Goal: Task Accomplishment & Management: Manage account settings

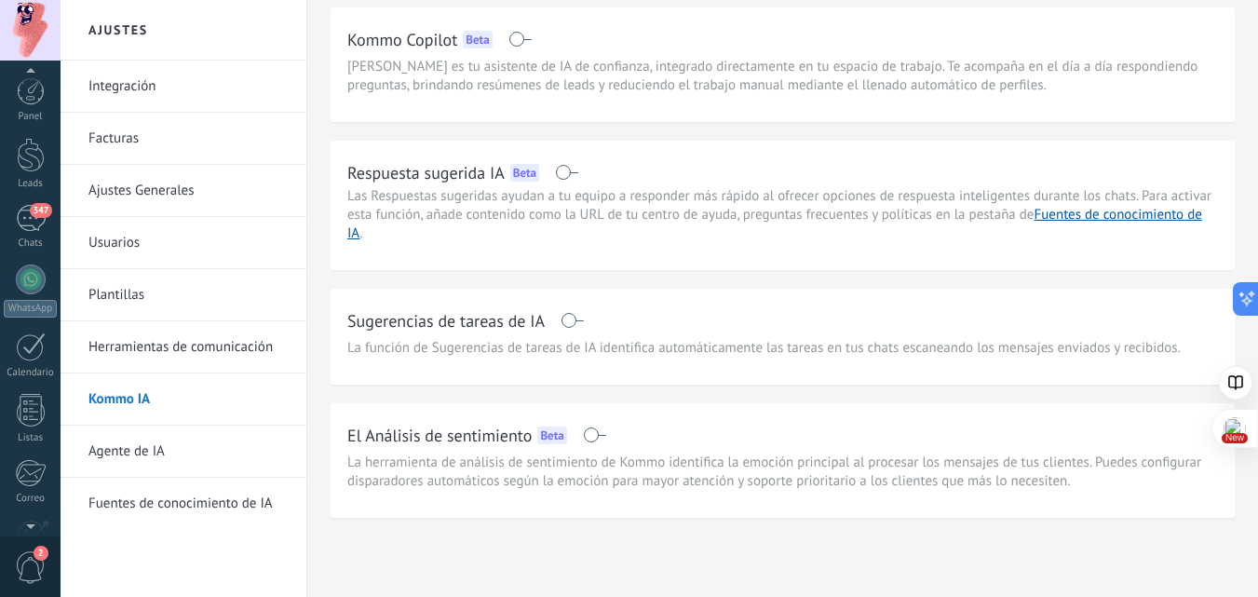
click at [28, 196] on div "Panel Leads 347 Chats WhatsApp Clientes" at bounding box center [30, 395] width 61 height 637
click at [28, 202] on div "Panel Leads 347 Chats WhatsApp Clientes" at bounding box center [30, 395] width 61 height 637
click at [28, 208] on div "347" at bounding box center [31, 218] width 30 height 27
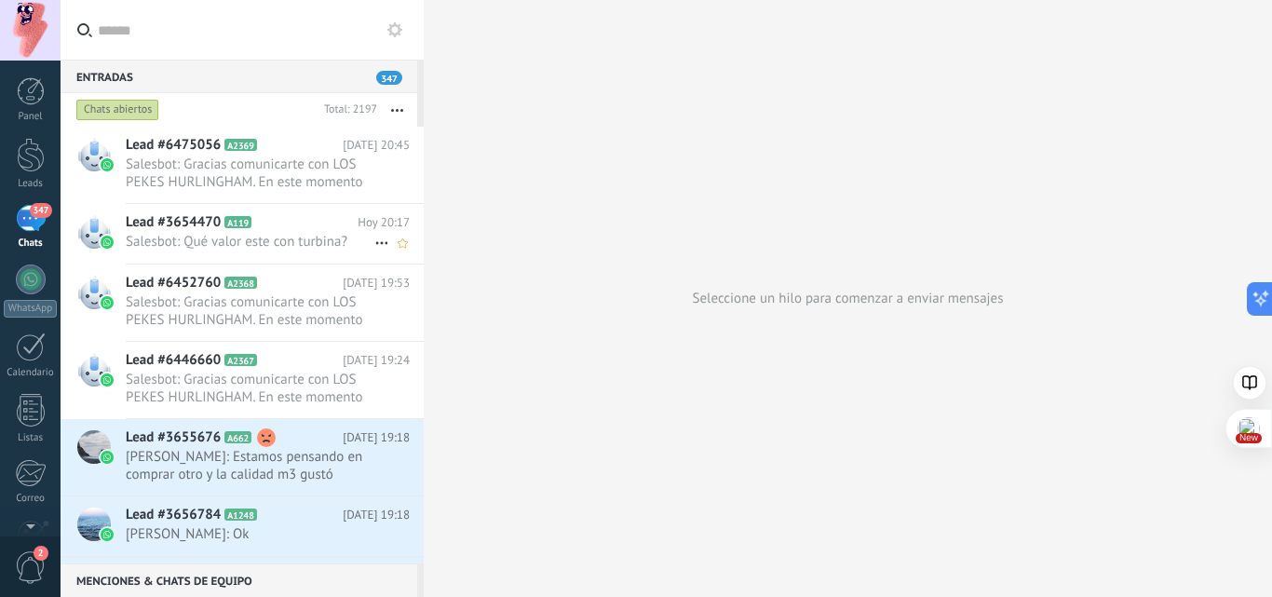
click at [256, 238] on span "Salesbot: Qué valor este con turbina?" at bounding box center [250, 242] width 249 height 18
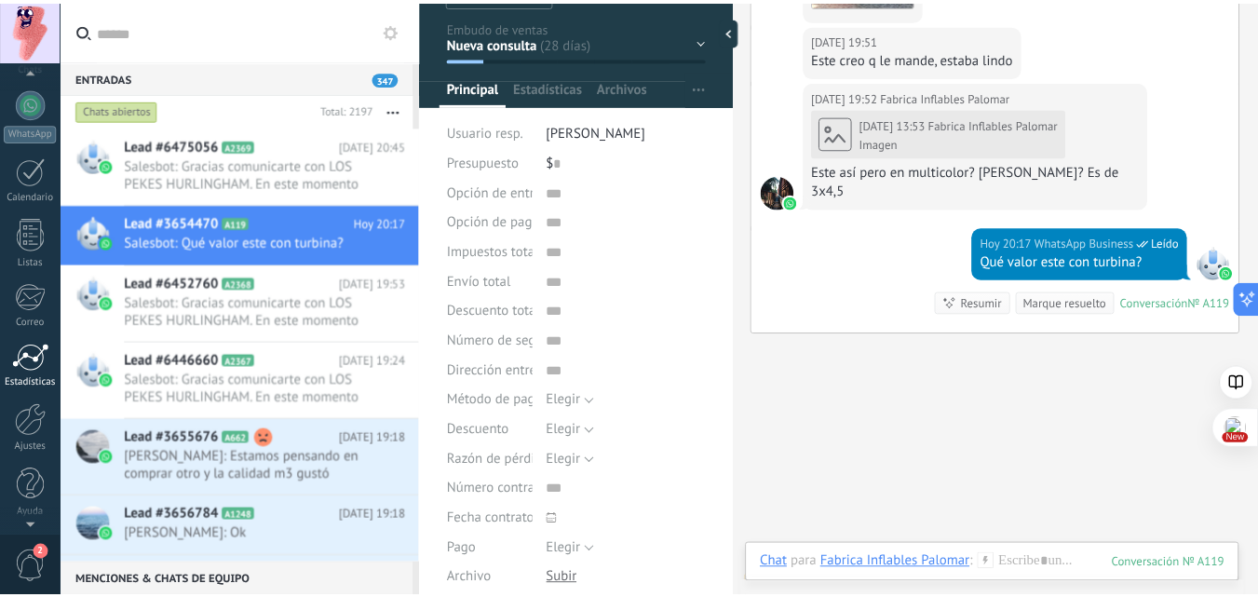
scroll to position [178, 0]
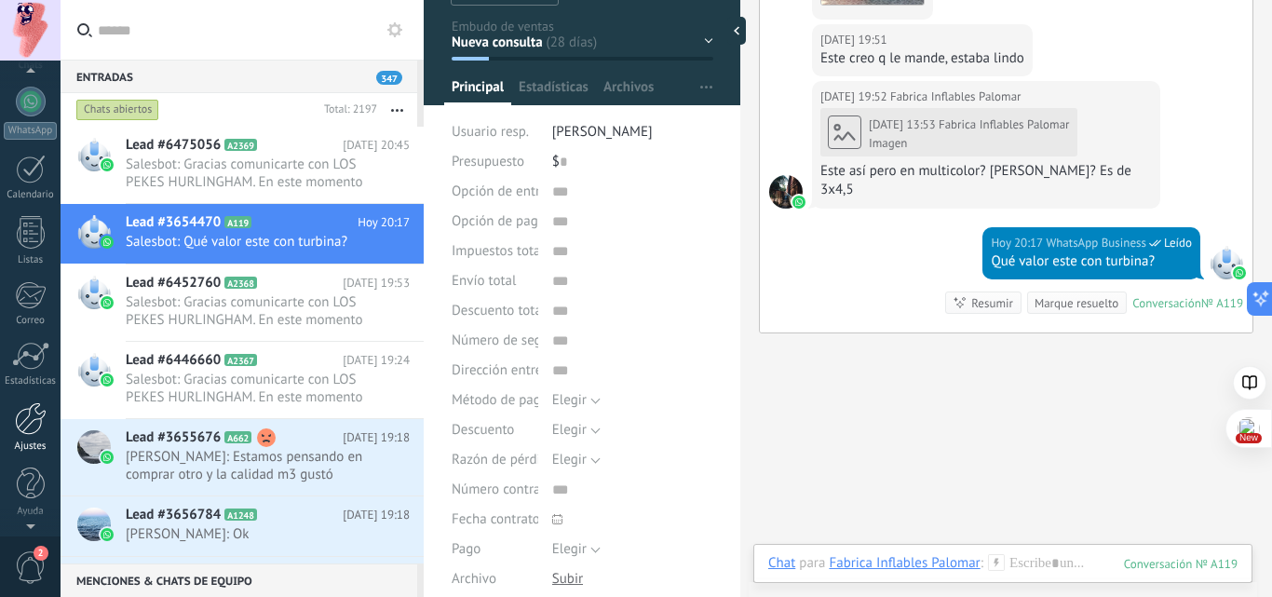
click at [26, 435] on link "Ajustes" at bounding box center [30, 427] width 61 height 50
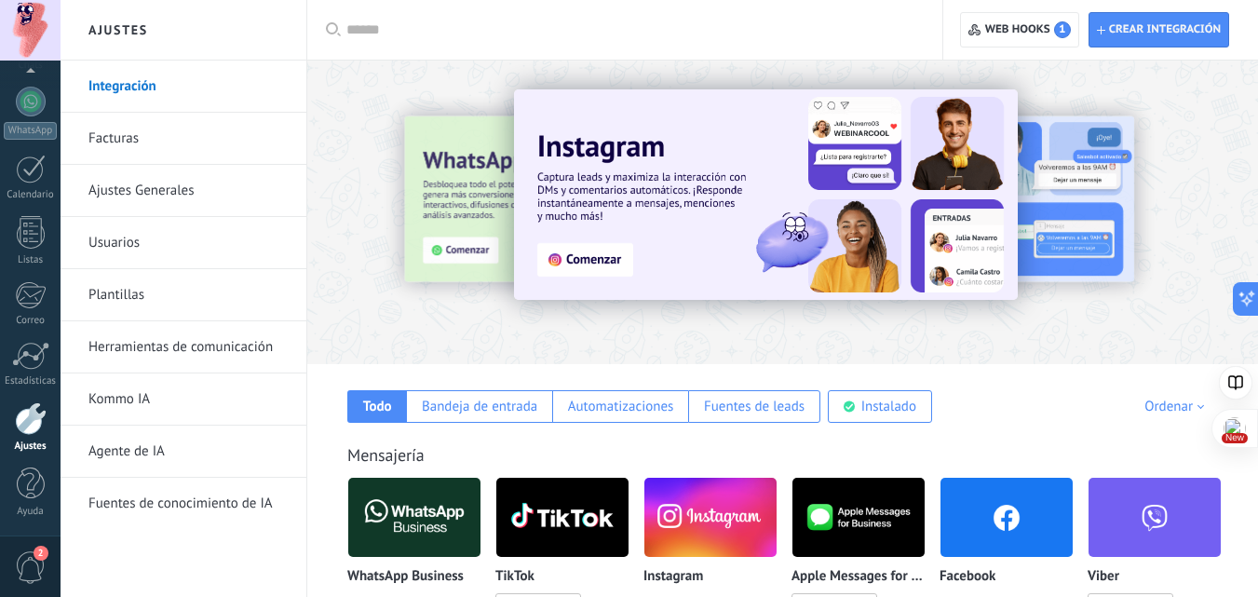
click at [134, 455] on link "Agente de IA" at bounding box center [187, 451] width 199 height 52
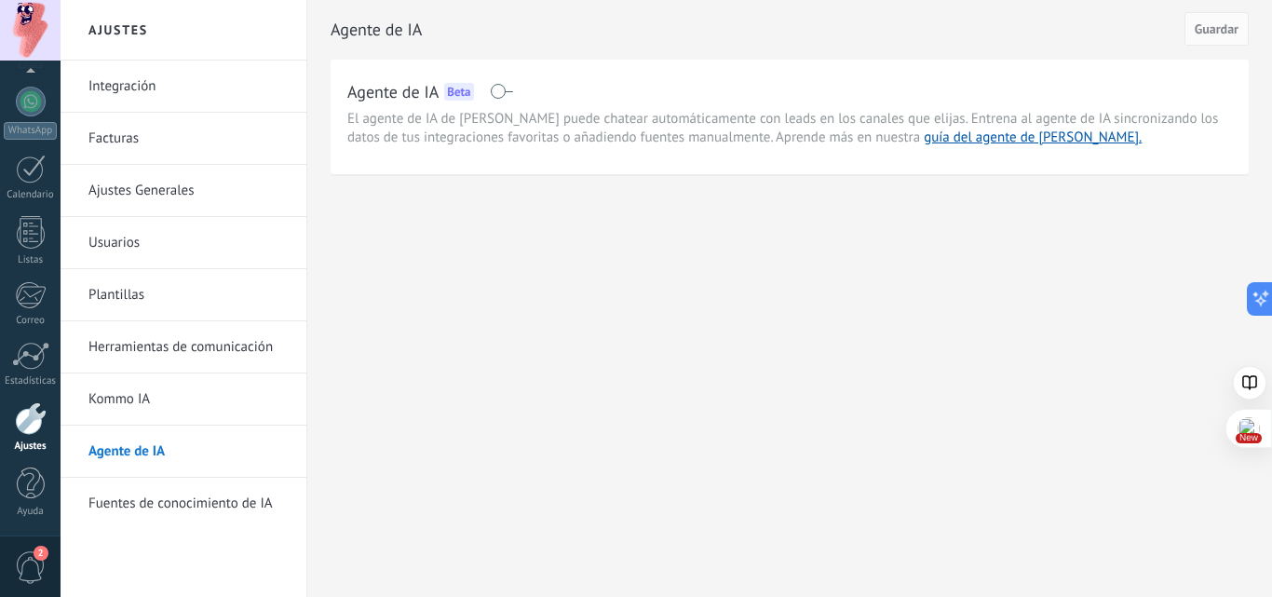
click at [506, 89] on span at bounding box center [501, 91] width 23 height 15
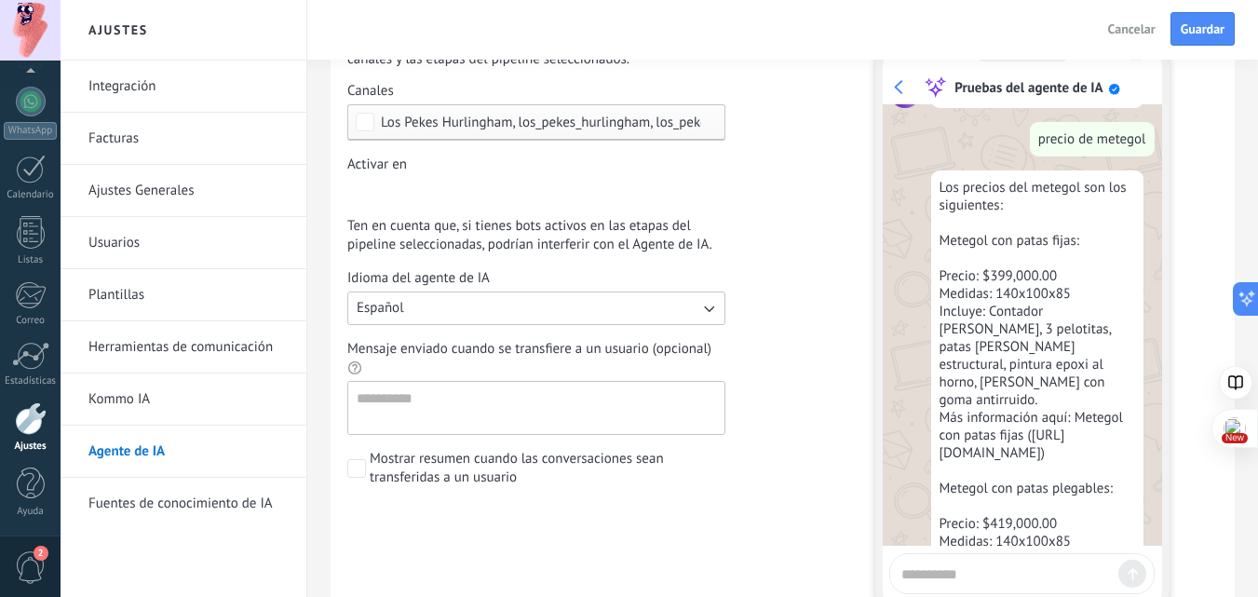
scroll to position [2999, 0]
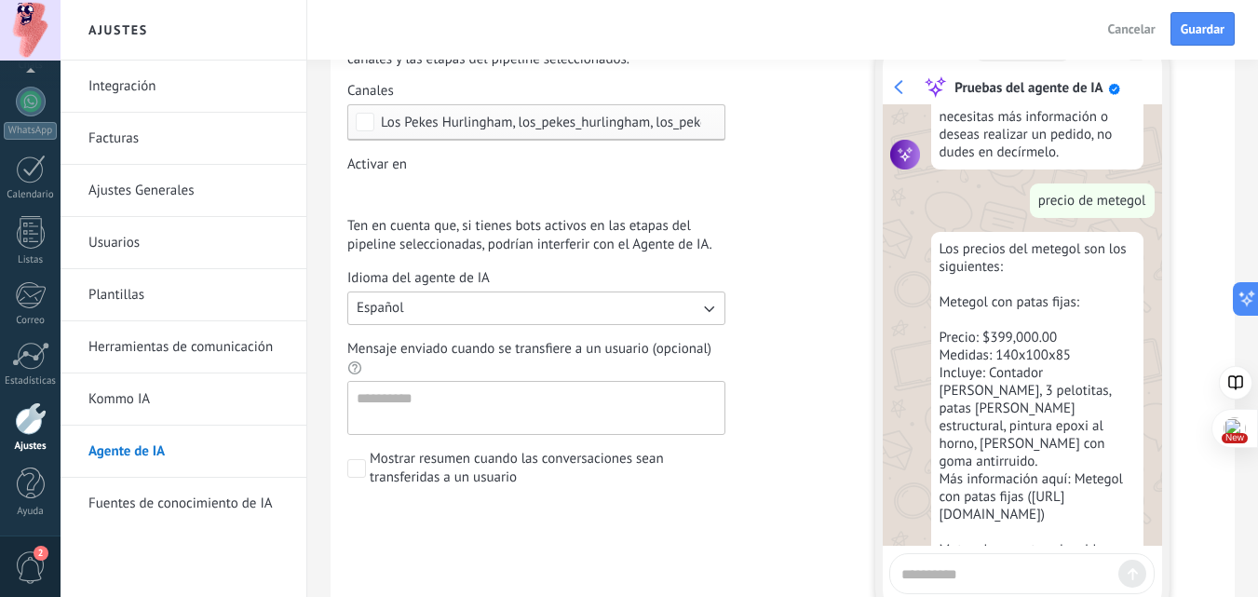
click at [198, 510] on link "Fuentes de conocimiento de IA" at bounding box center [187, 504] width 199 height 52
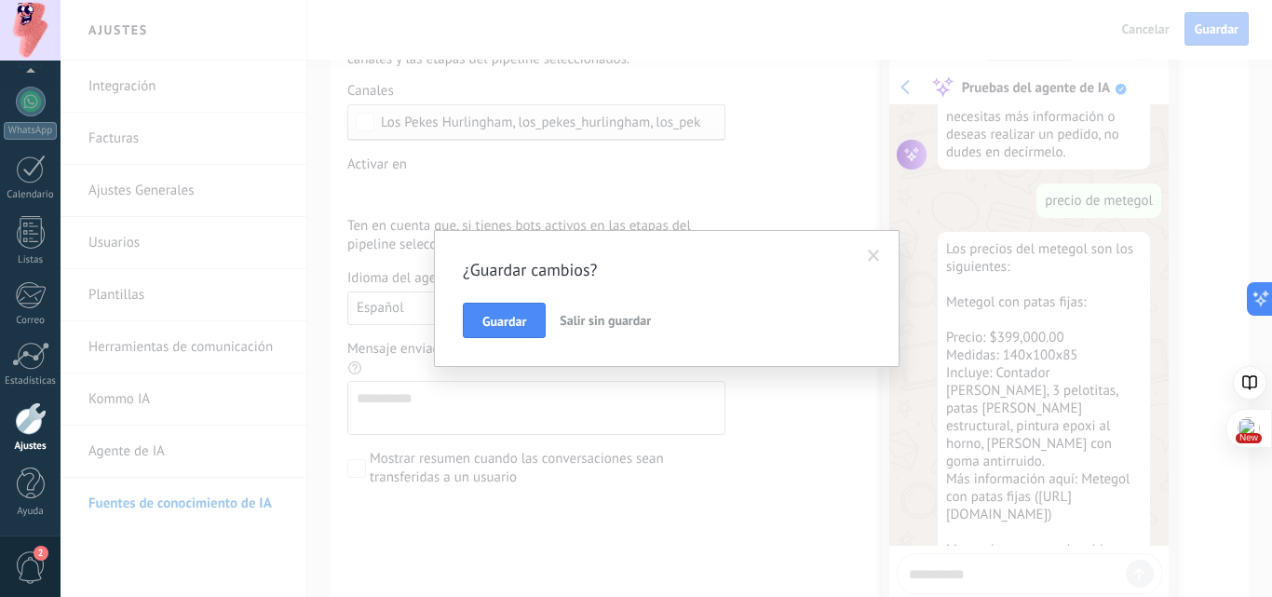
click at [874, 255] on span at bounding box center [874, 256] width 12 height 13
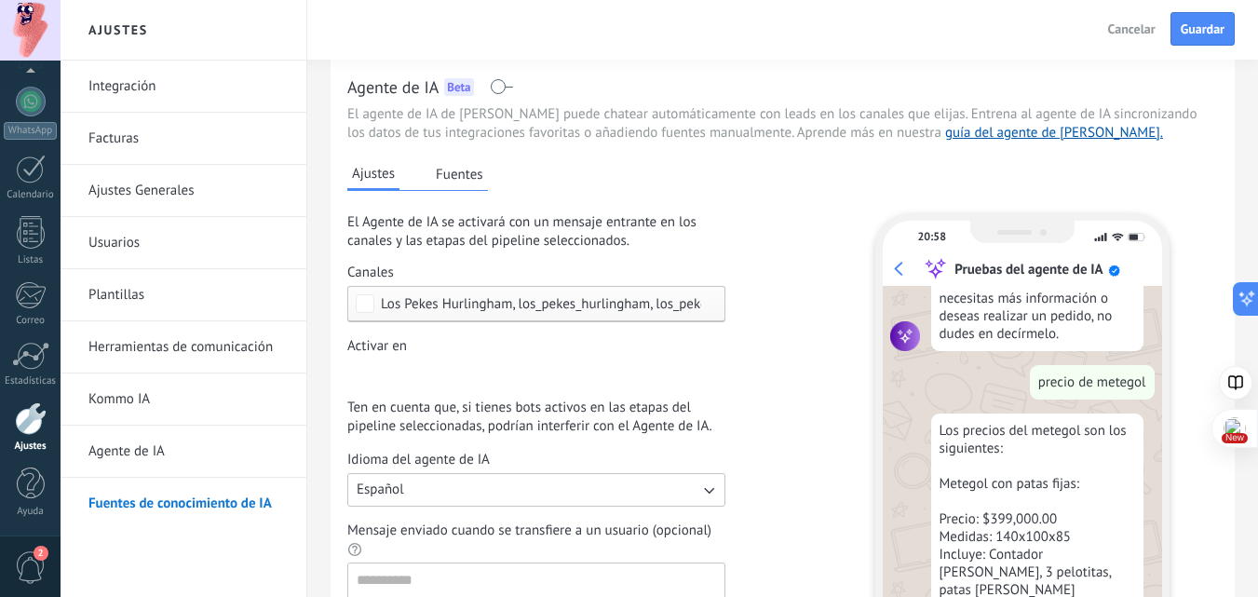
scroll to position [0, 0]
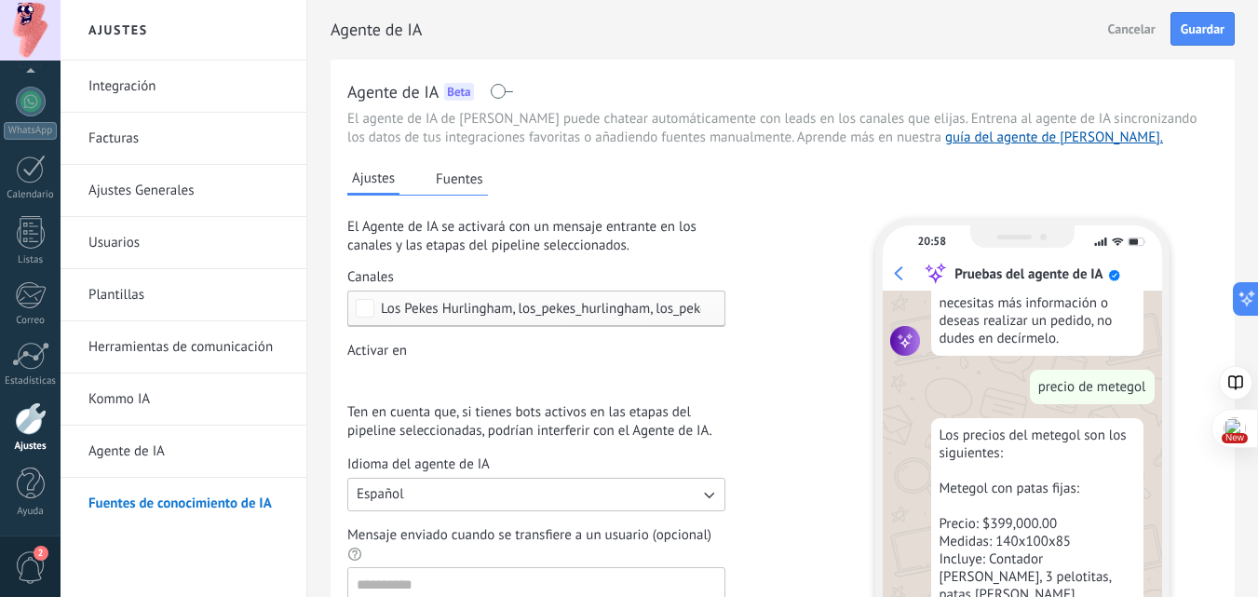
click at [465, 190] on button "Fuentes" at bounding box center [459, 179] width 57 height 28
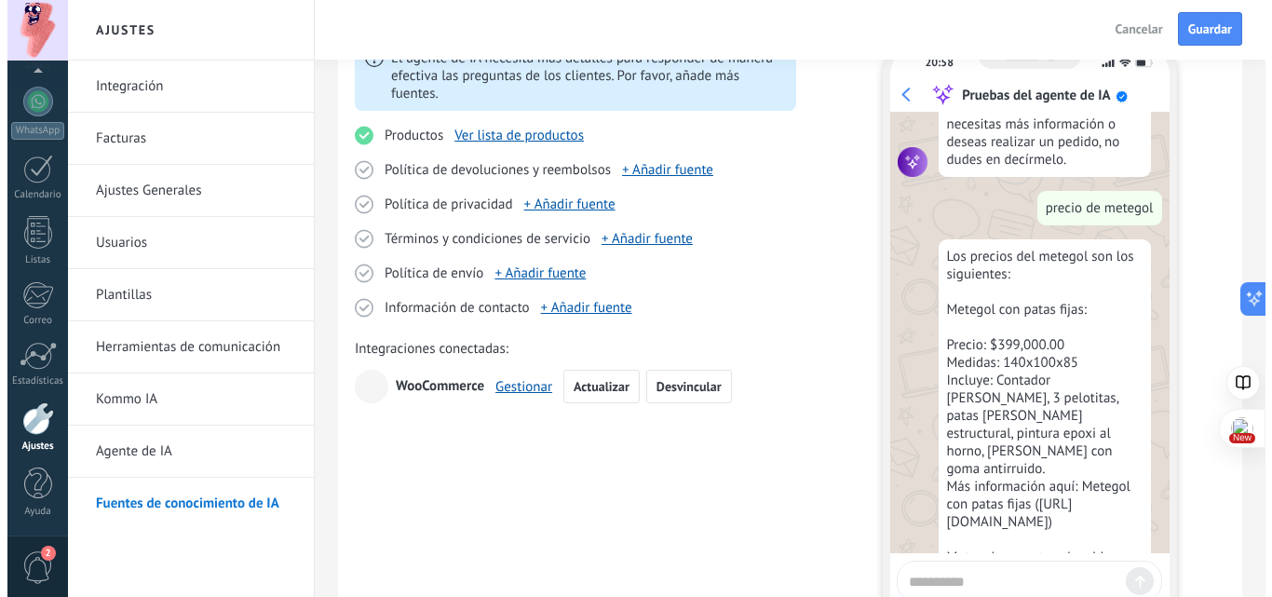
scroll to position [186, 0]
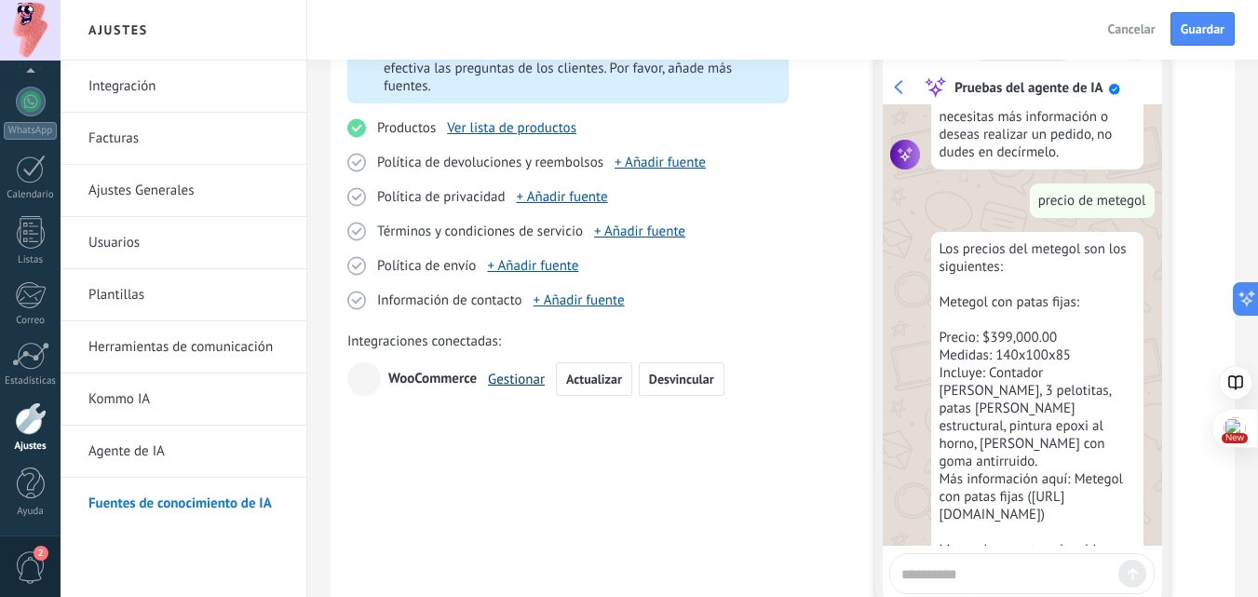
click at [520, 385] on link "Gestionar" at bounding box center [516, 380] width 57 height 18
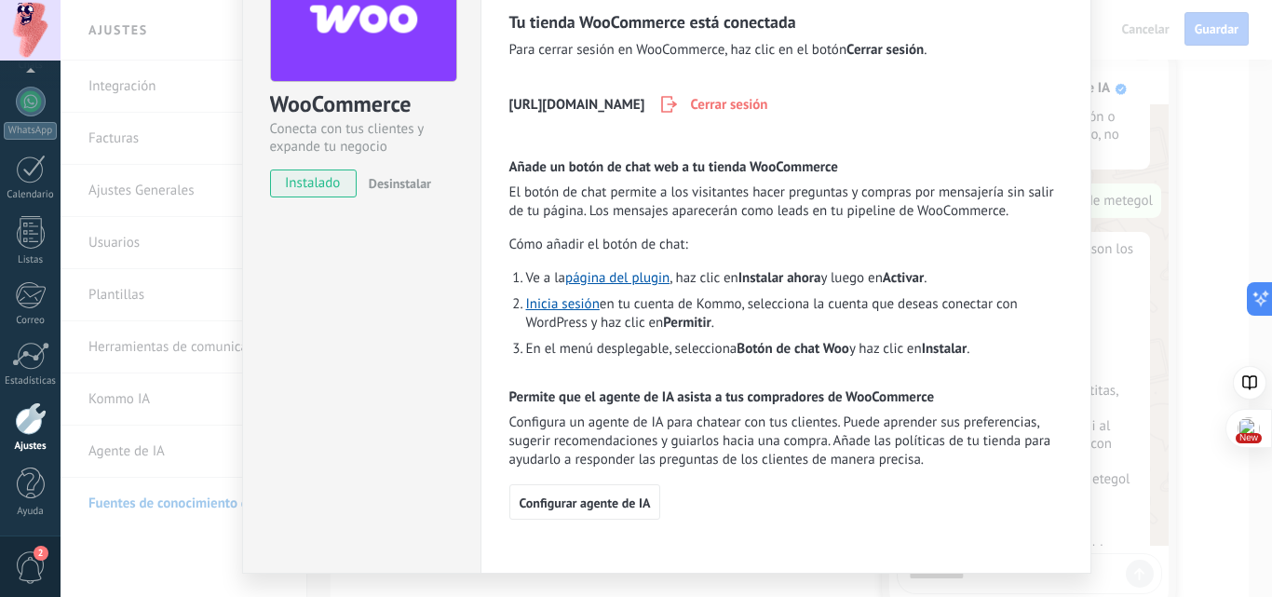
scroll to position [184, 0]
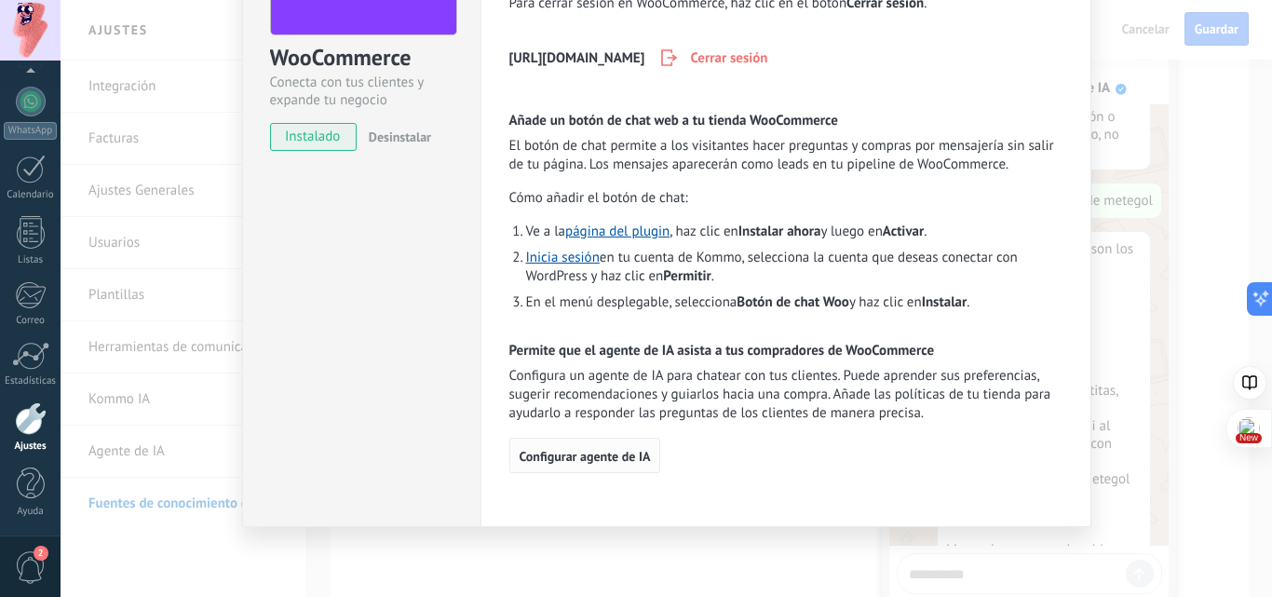
click at [630, 458] on span "Configurar agente de IA" at bounding box center [585, 456] width 131 height 13
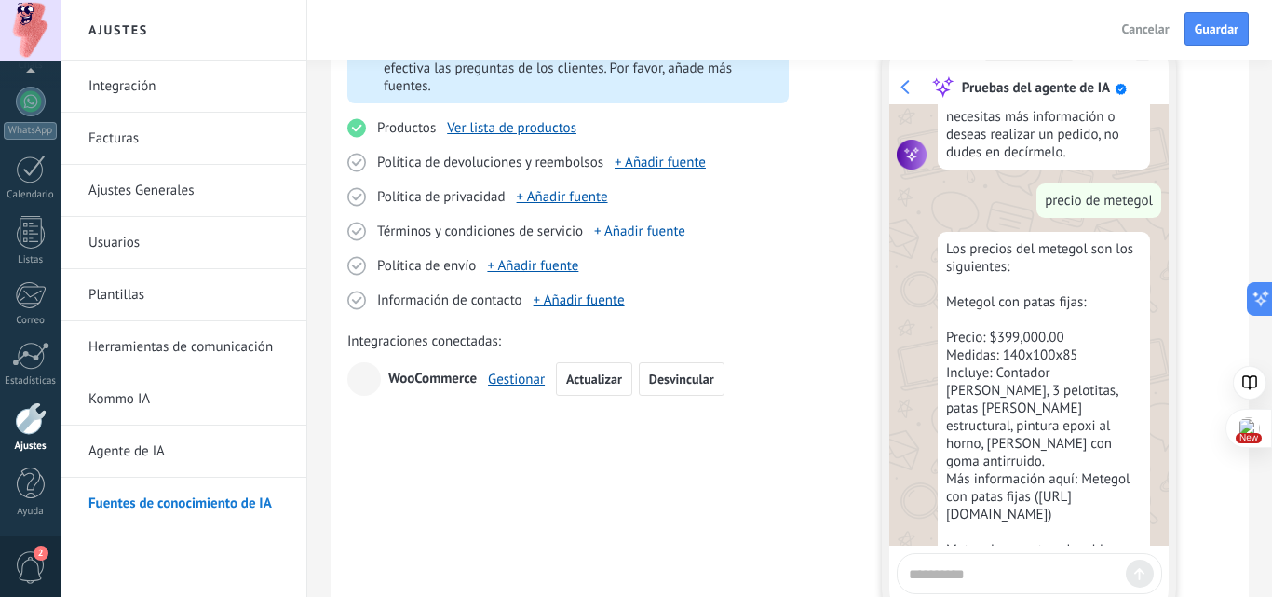
scroll to position [0, 0]
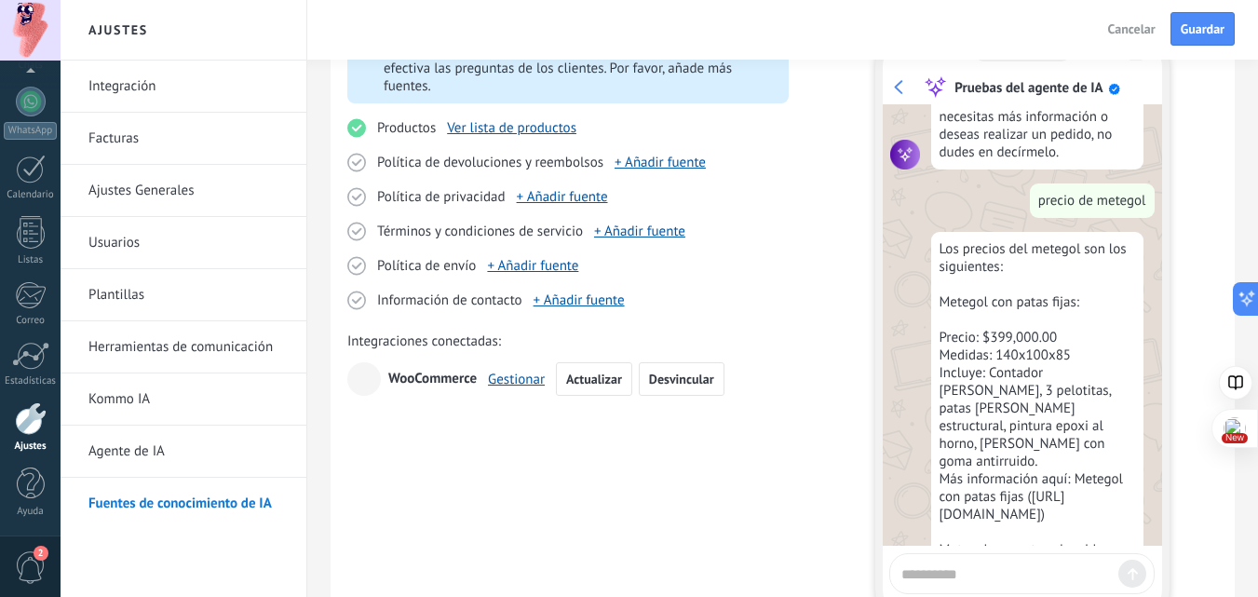
click at [116, 406] on link "Kommo IA" at bounding box center [187, 399] width 199 height 52
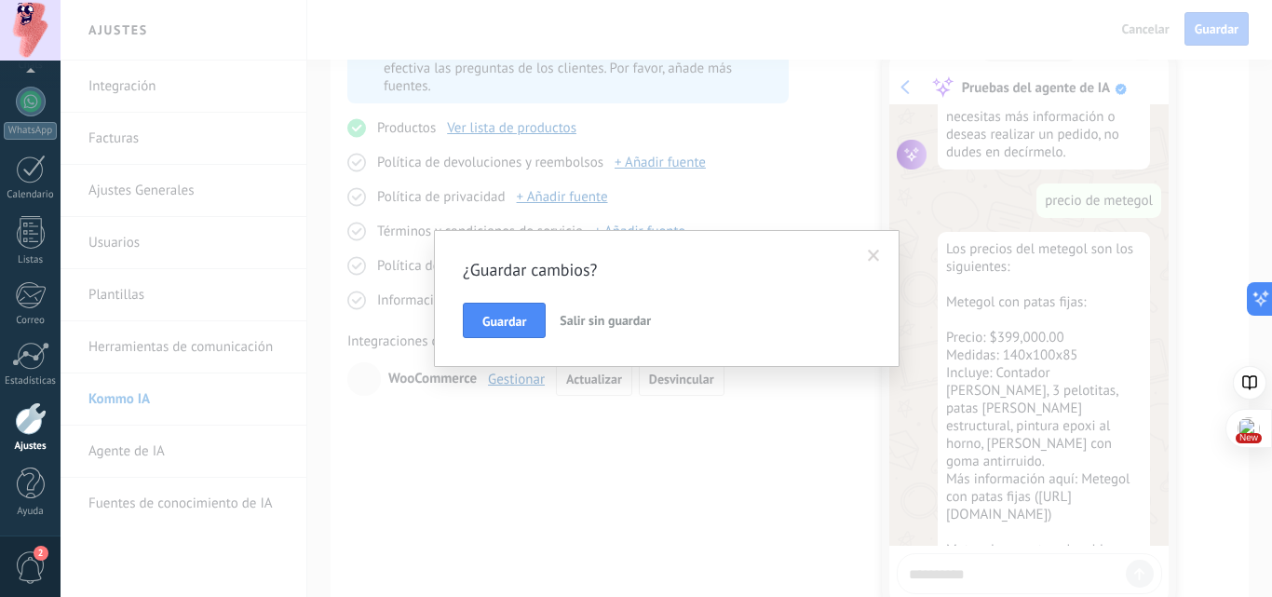
click at [620, 315] on span "Salir sin guardar" at bounding box center [605, 320] width 91 height 17
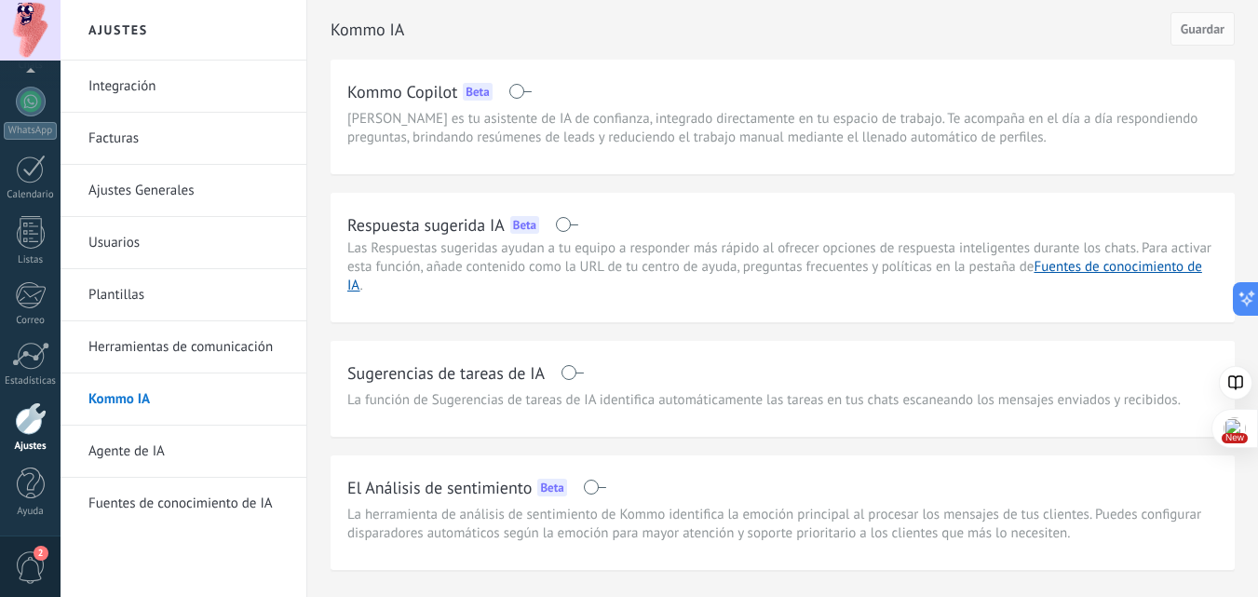
scroll to position [52, 0]
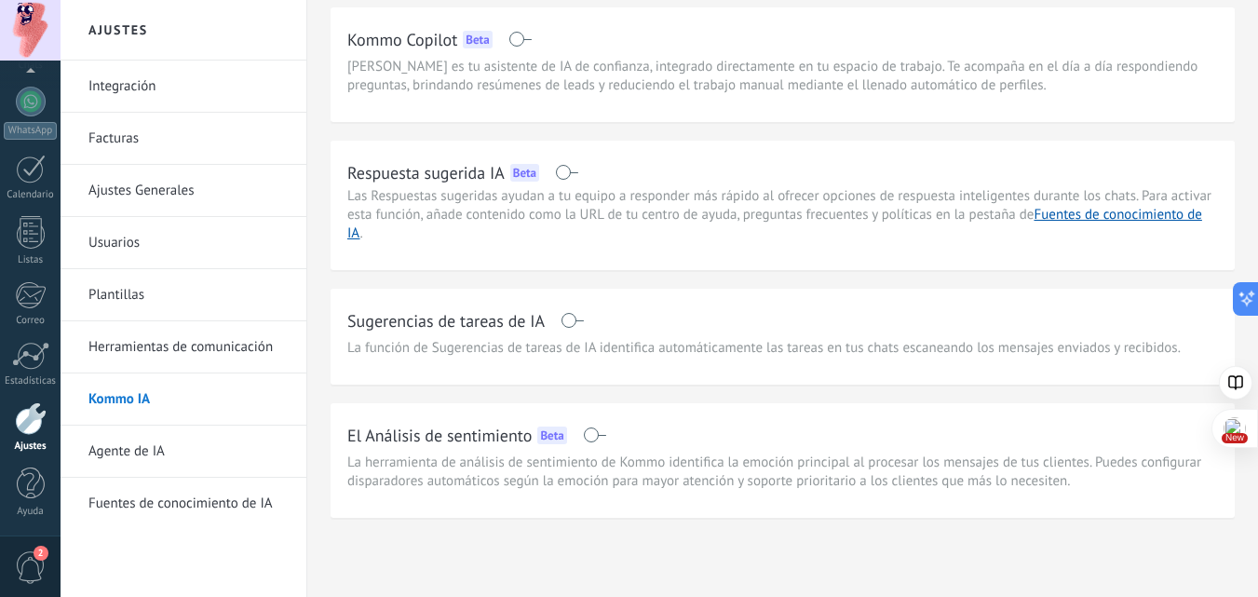
click at [125, 183] on link "Ajustes Generales" at bounding box center [187, 191] width 199 height 52
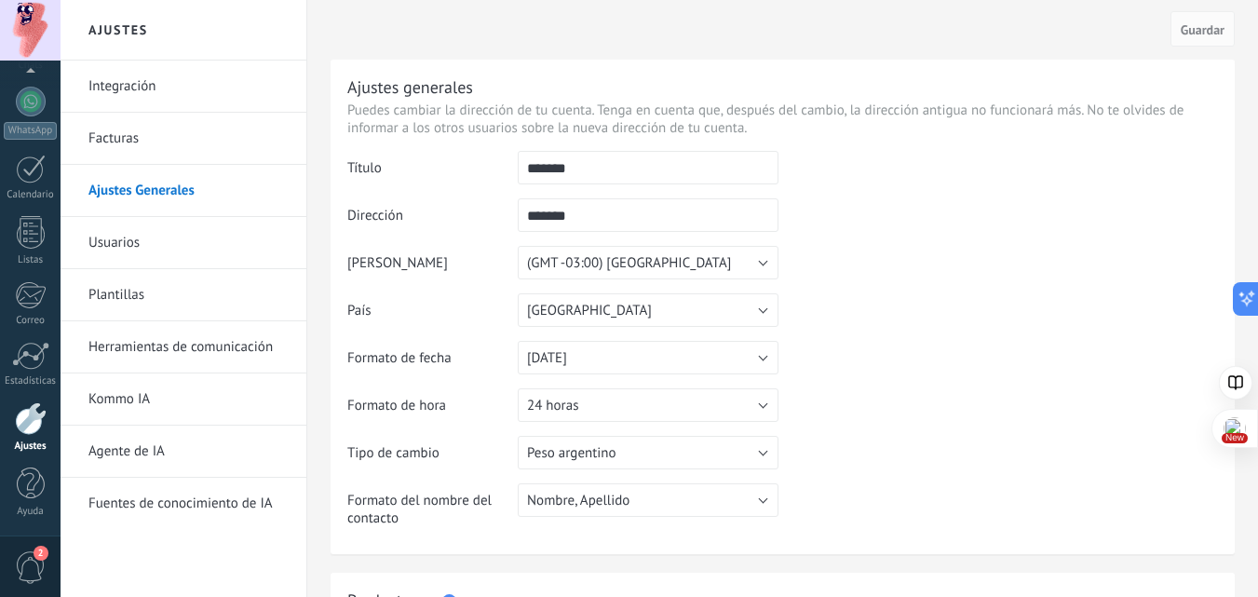
click at [118, 74] on link "Integración" at bounding box center [187, 87] width 199 height 52
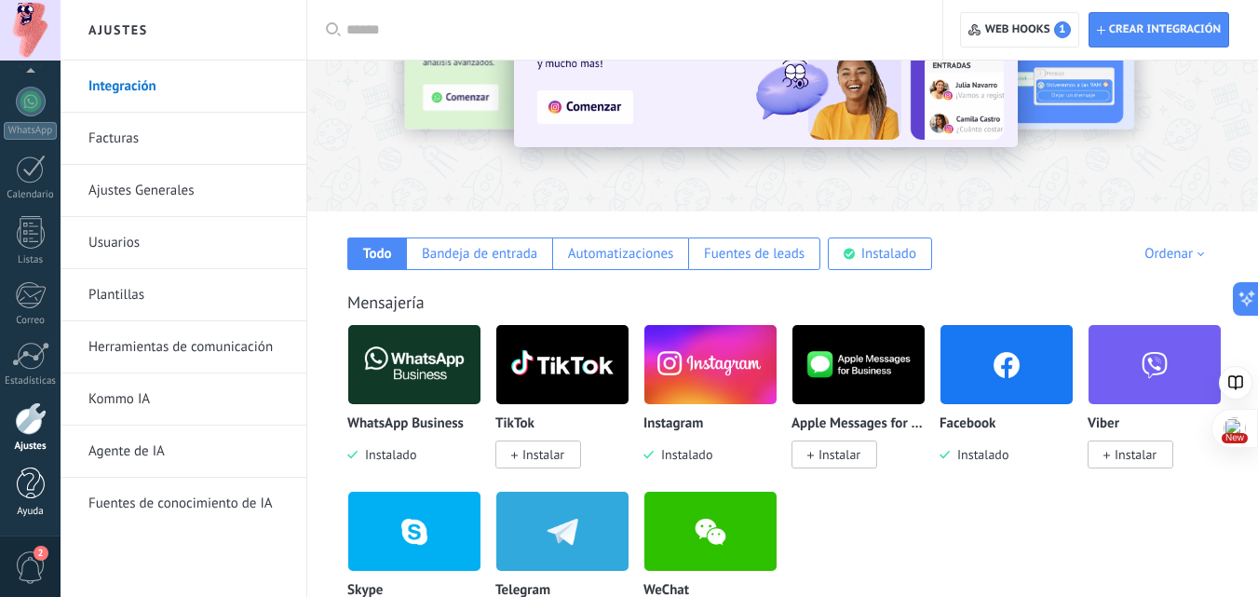
scroll to position [186, 0]
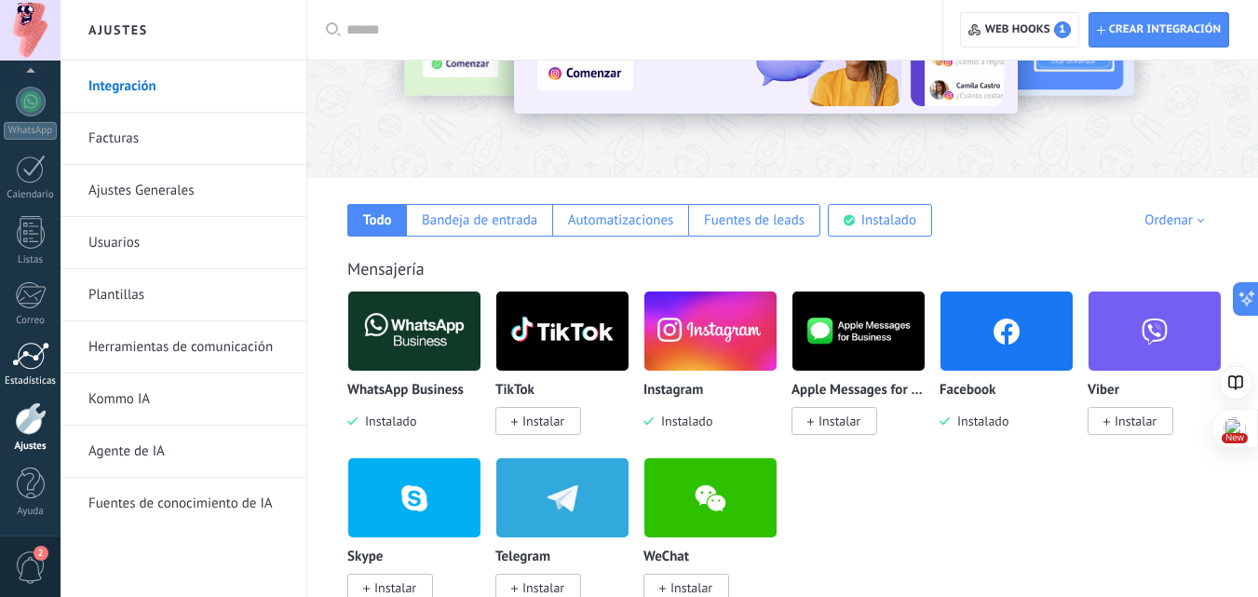
click at [34, 356] on div at bounding box center [30, 356] width 37 height 28
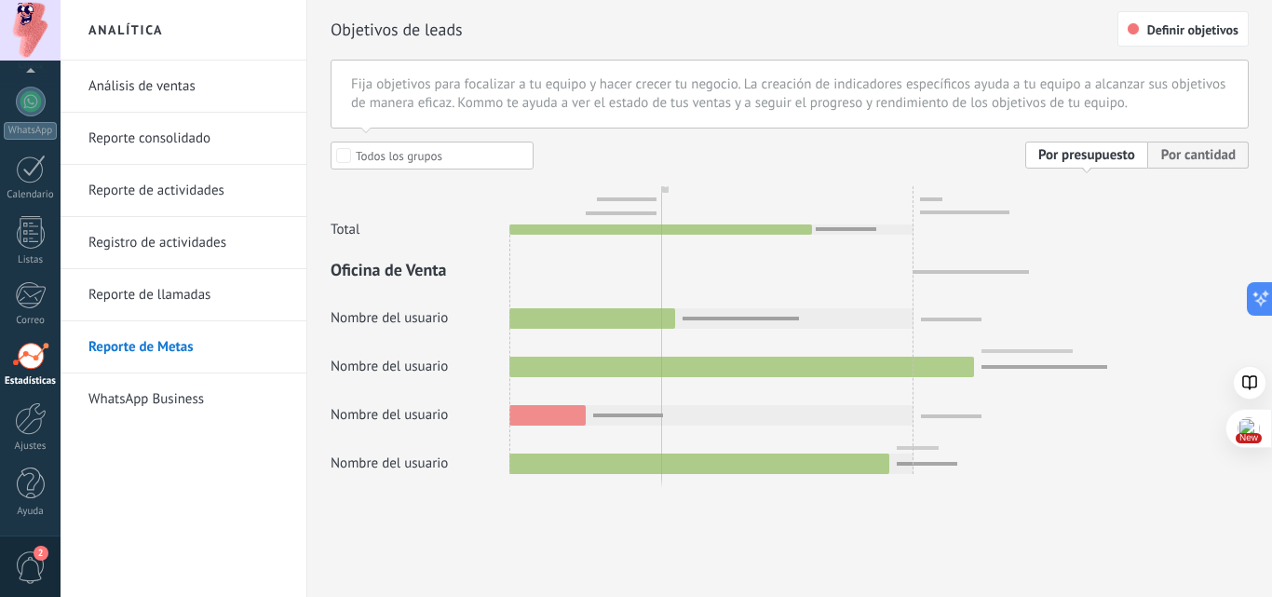
click at [175, 236] on link "Registro de actividades" at bounding box center [187, 243] width 199 height 52
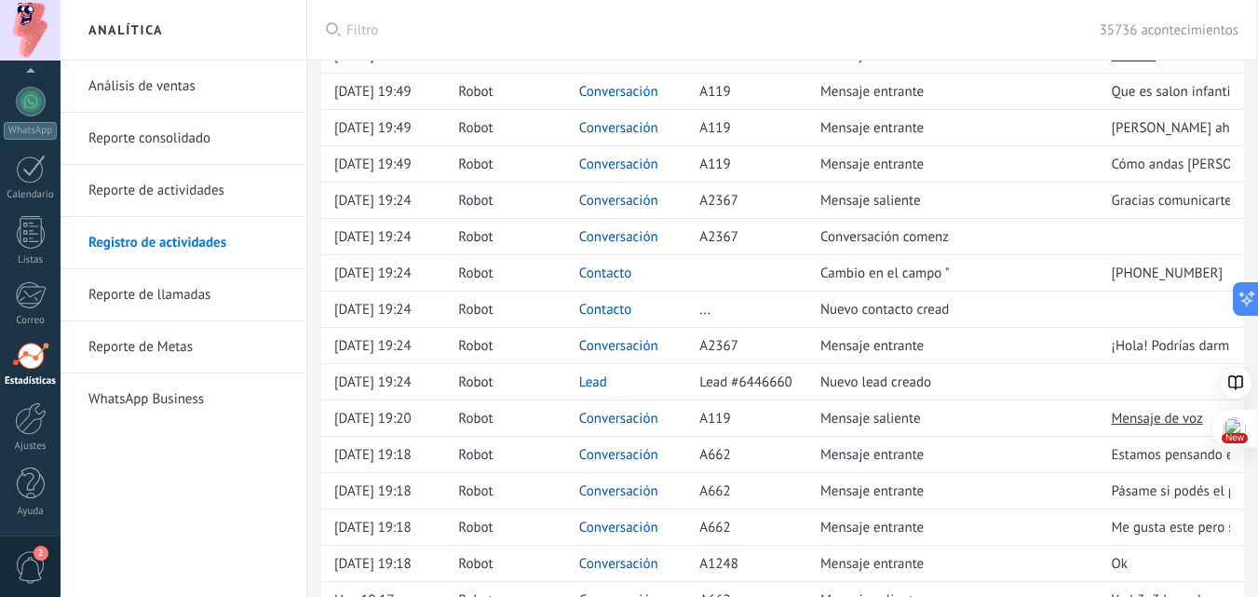
scroll to position [559, 0]
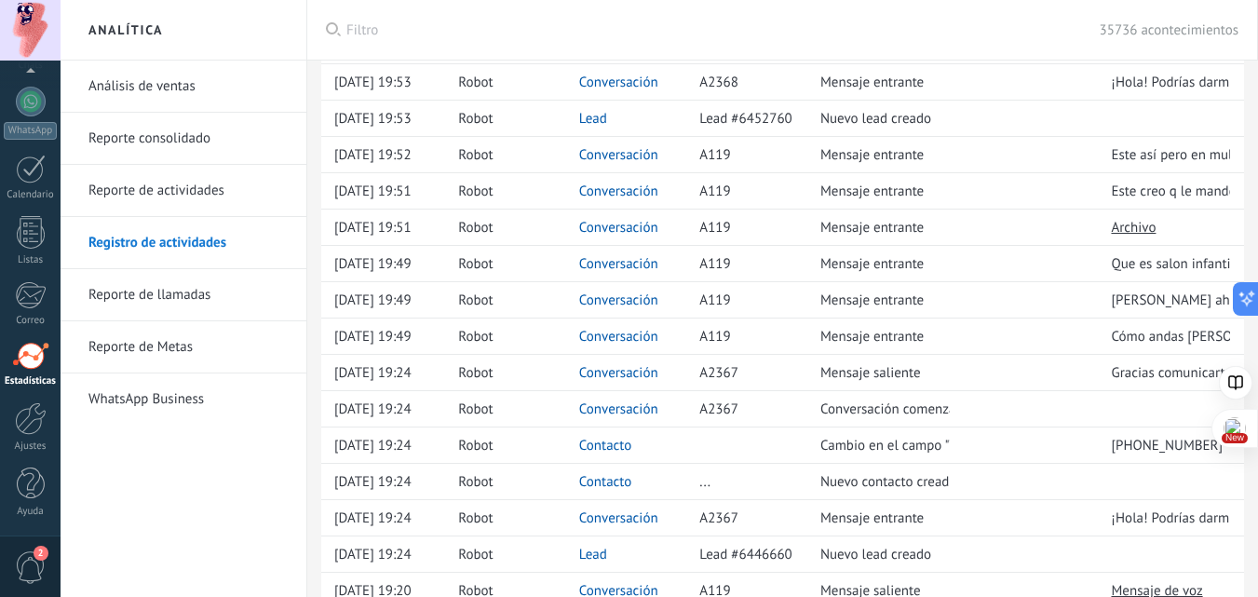
click at [194, 190] on link "Reporte de actividades" at bounding box center [187, 191] width 199 height 52
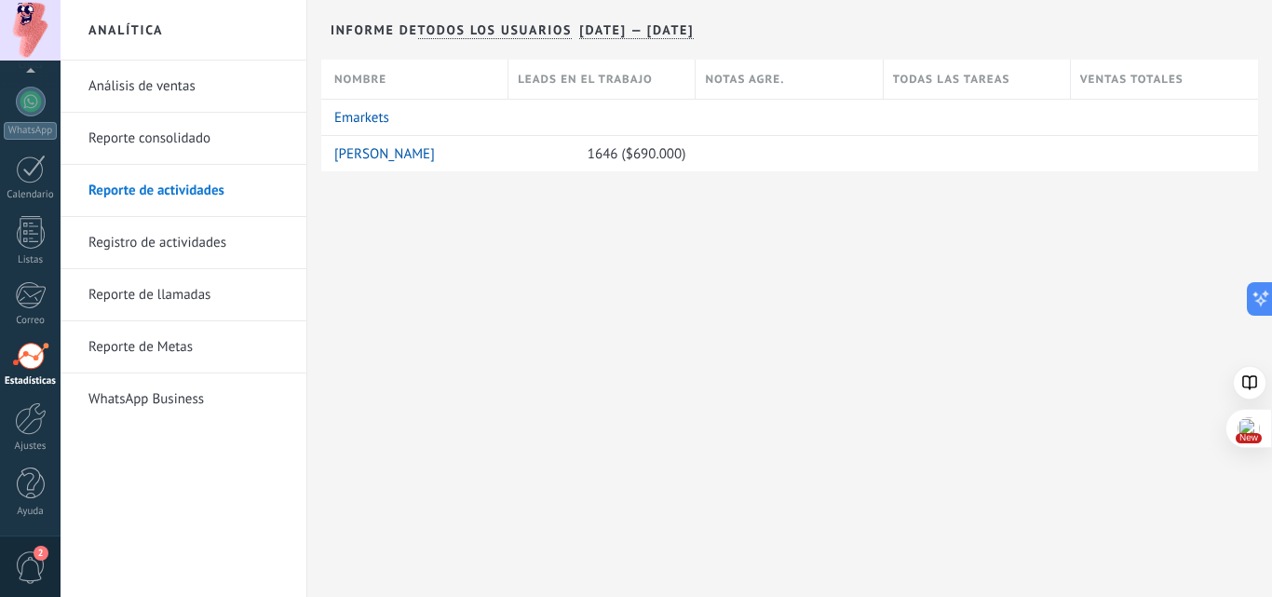
click at [134, 144] on link "Reporte consolidado" at bounding box center [187, 139] width 199 height 52
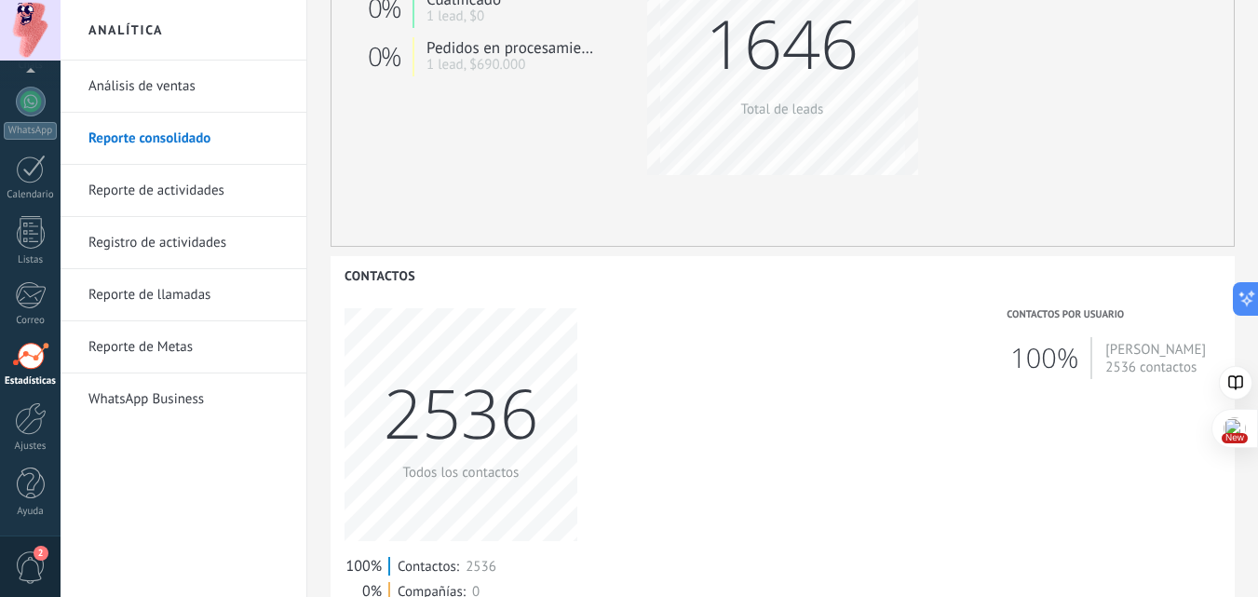
scroll to position [505, 0]
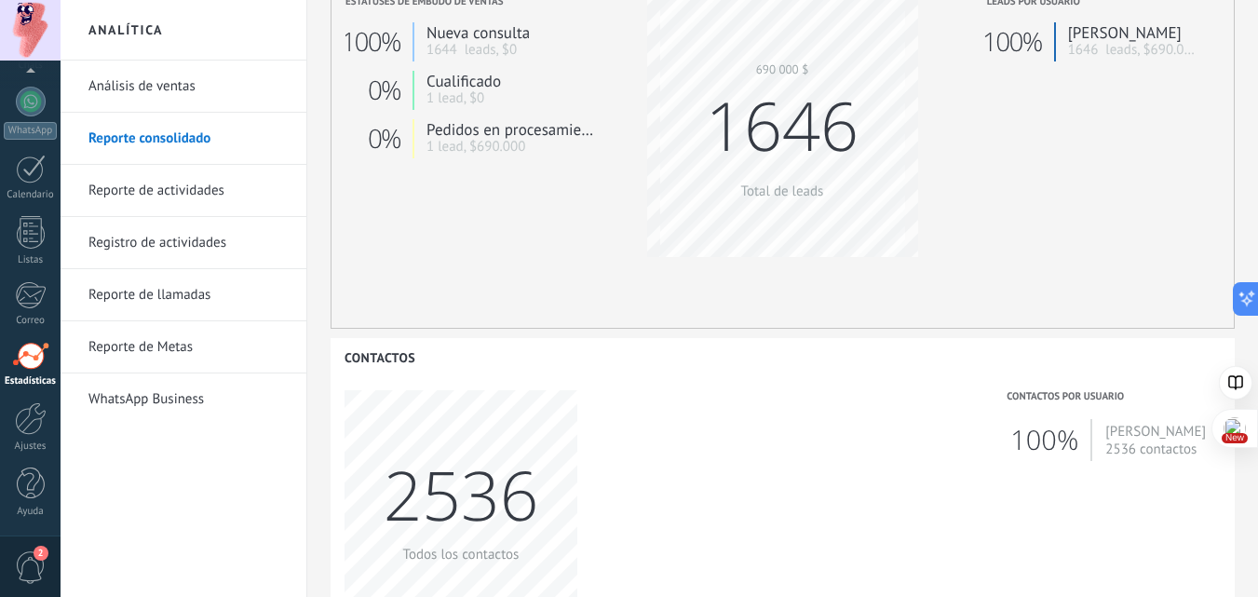
click at [155, 87] on link "Análisis de ventas" at bounding box center [187, 87] width 199 height 52
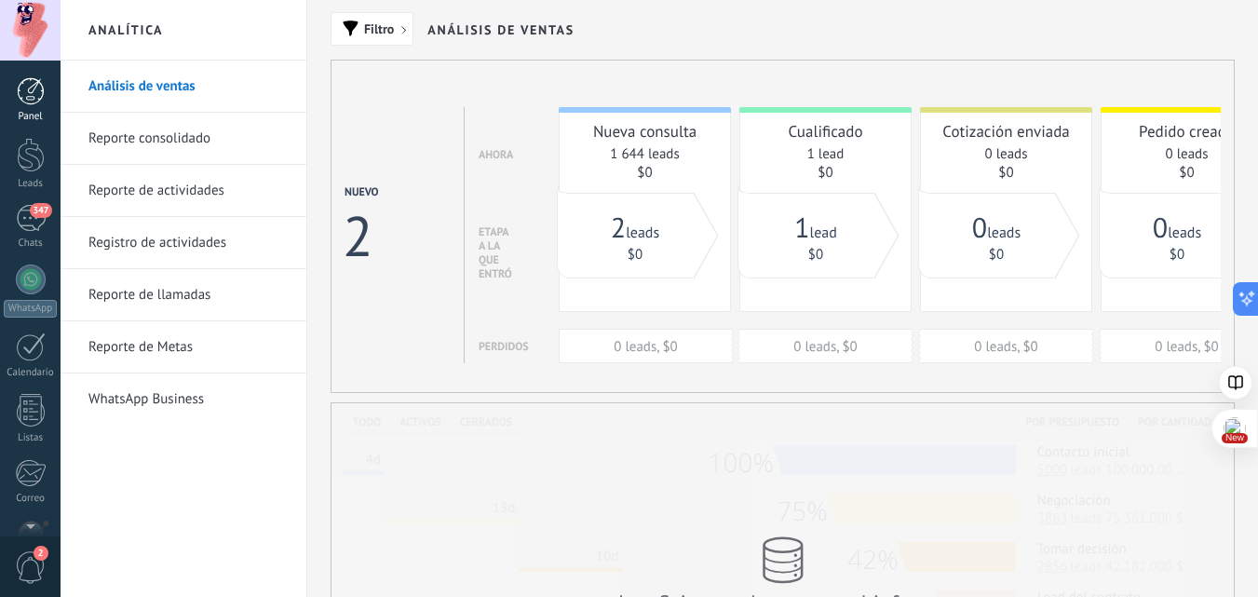
click at [34, 88] on div at bounding box center [31, 91] width 28 height 28
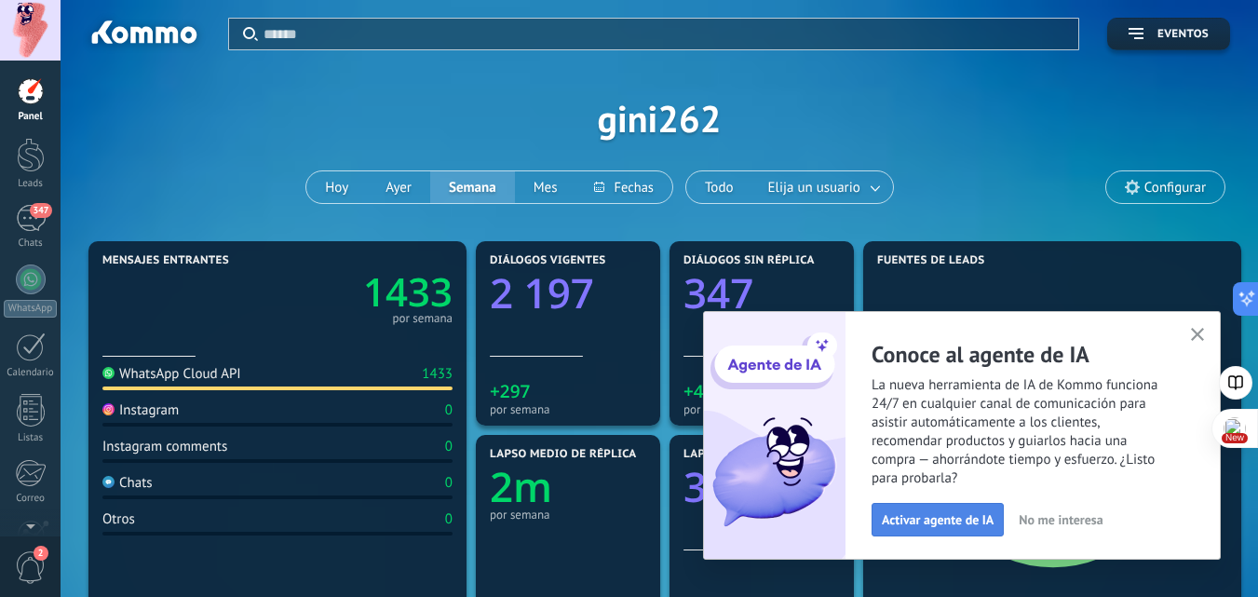
click at [942, 520] on span "Activar agente de IA" at bounding box center [938, 519] width 112 height 13
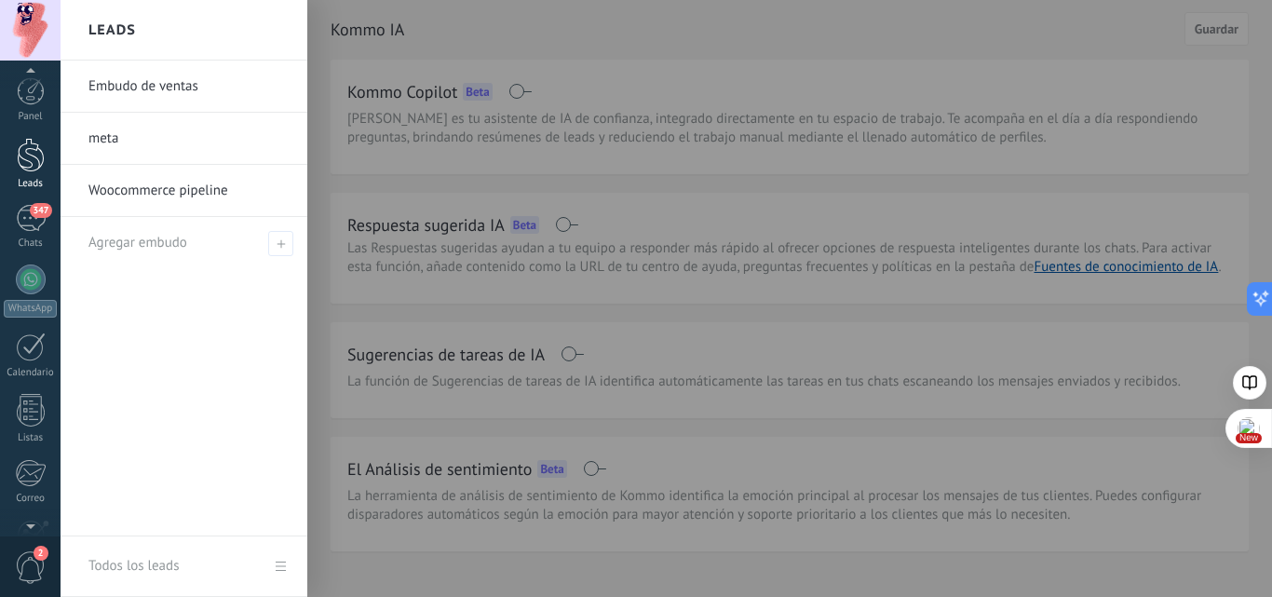
click at [27, 157] on div at bounding box center [31, 155] width 28 height 34
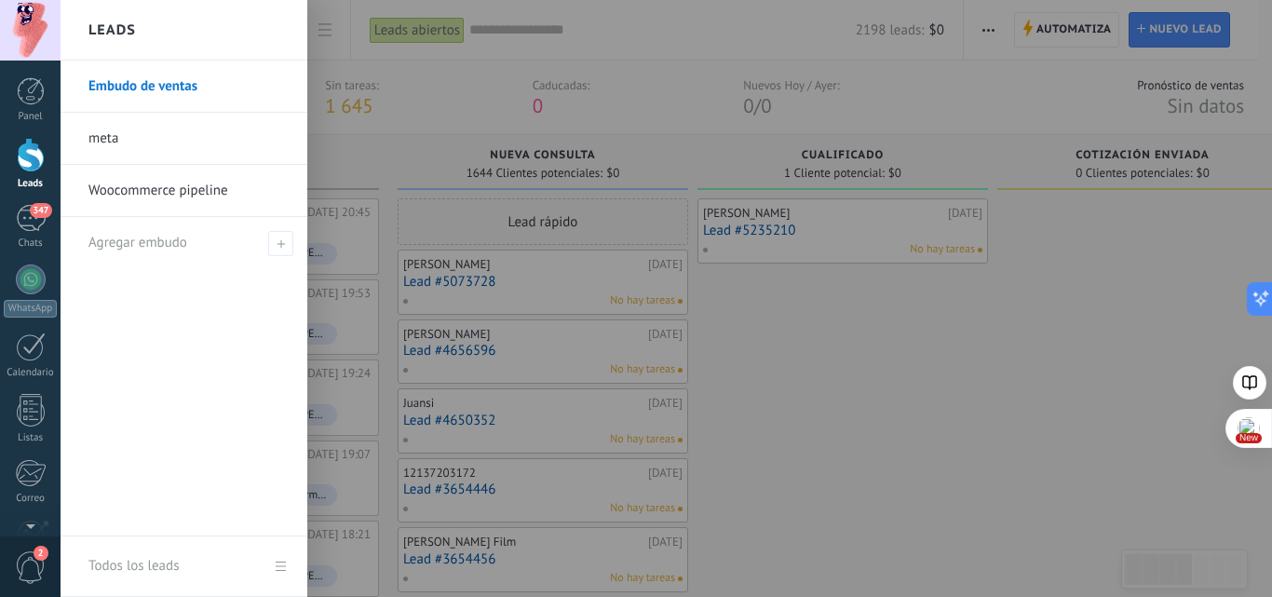
click at [159, 91] on link "Embudo de ventas" at bounding box center [188, 87] width 200 height 52
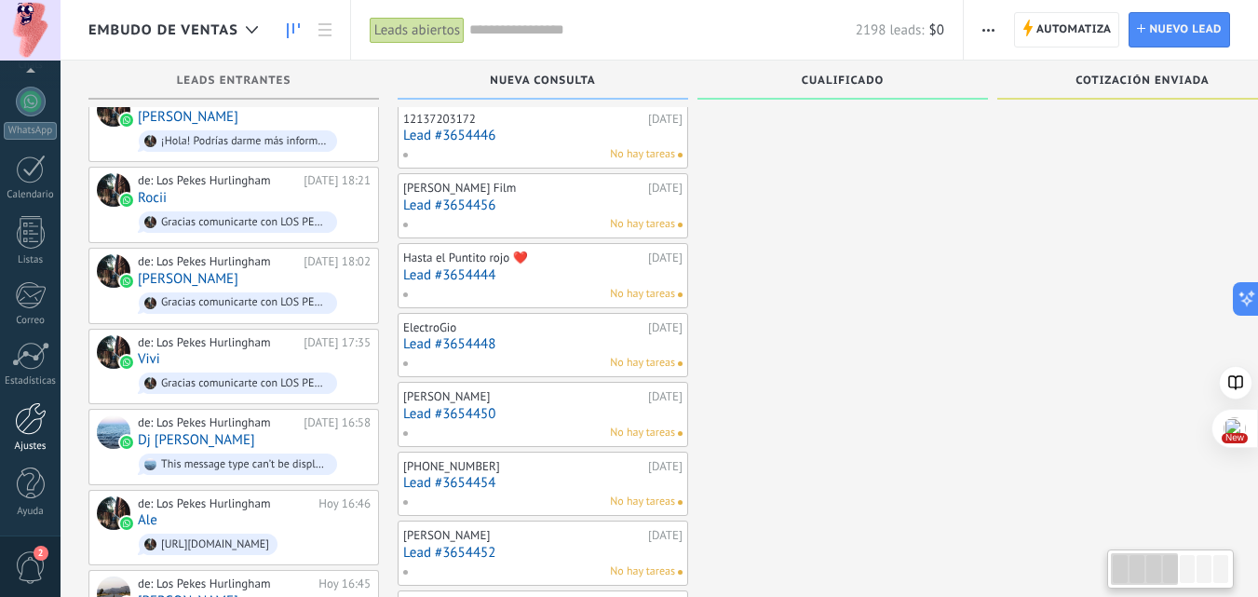
scroll to position [205, 0]
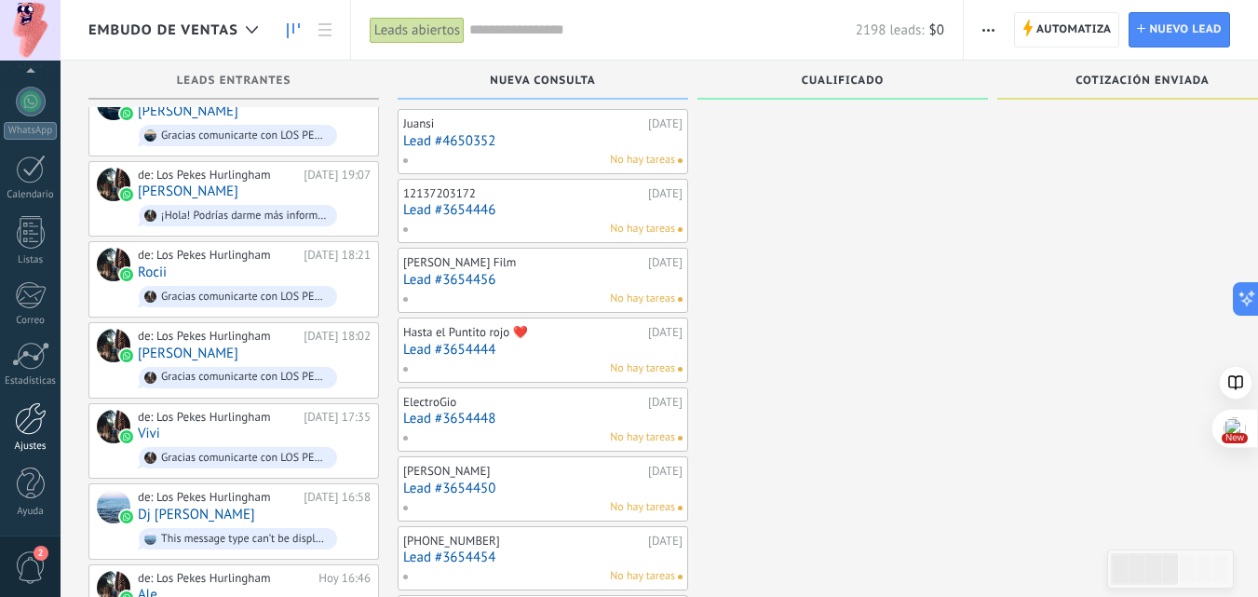
click at [26, 431] on div at bounding box center [31, 418] width 32 height 33
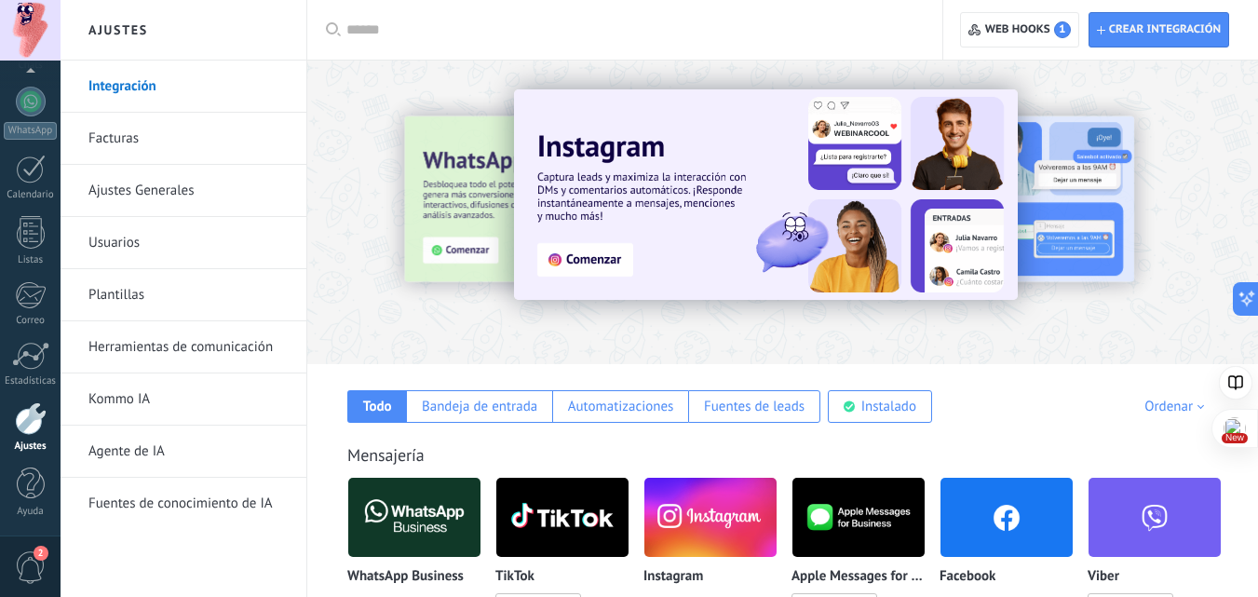
click at [128, 402] on link "Kommo IA" at bounding box center [187, 399] width 199 height 52
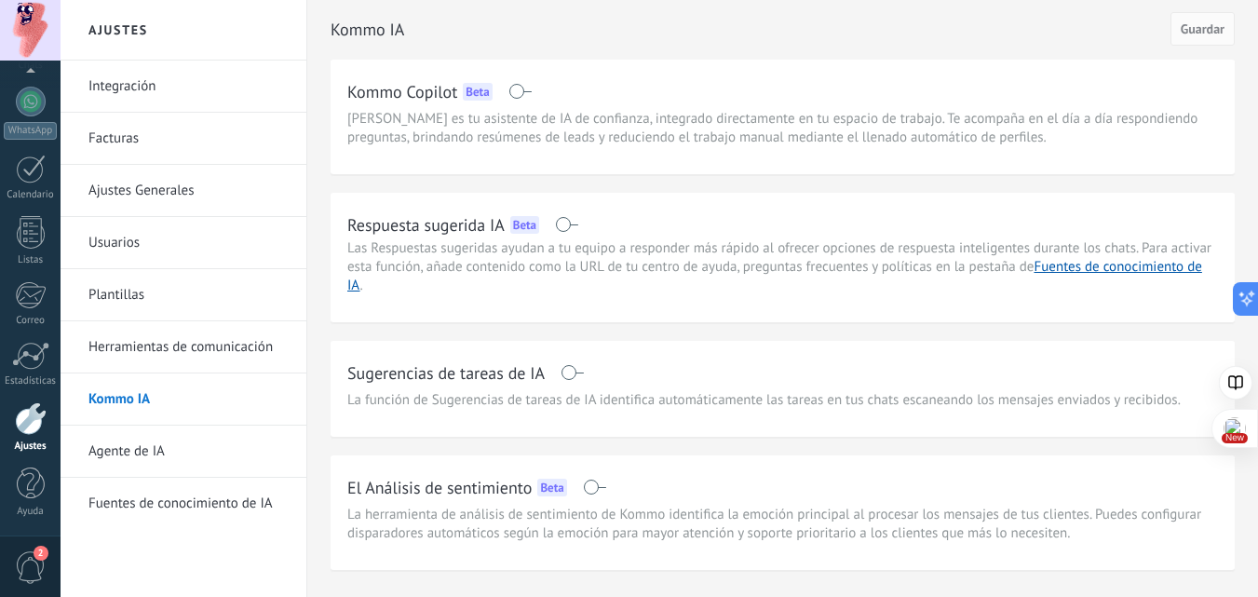
click at [141, 442] on link "Agente de IA" at bounding box center [187, 451] width 199 height 52
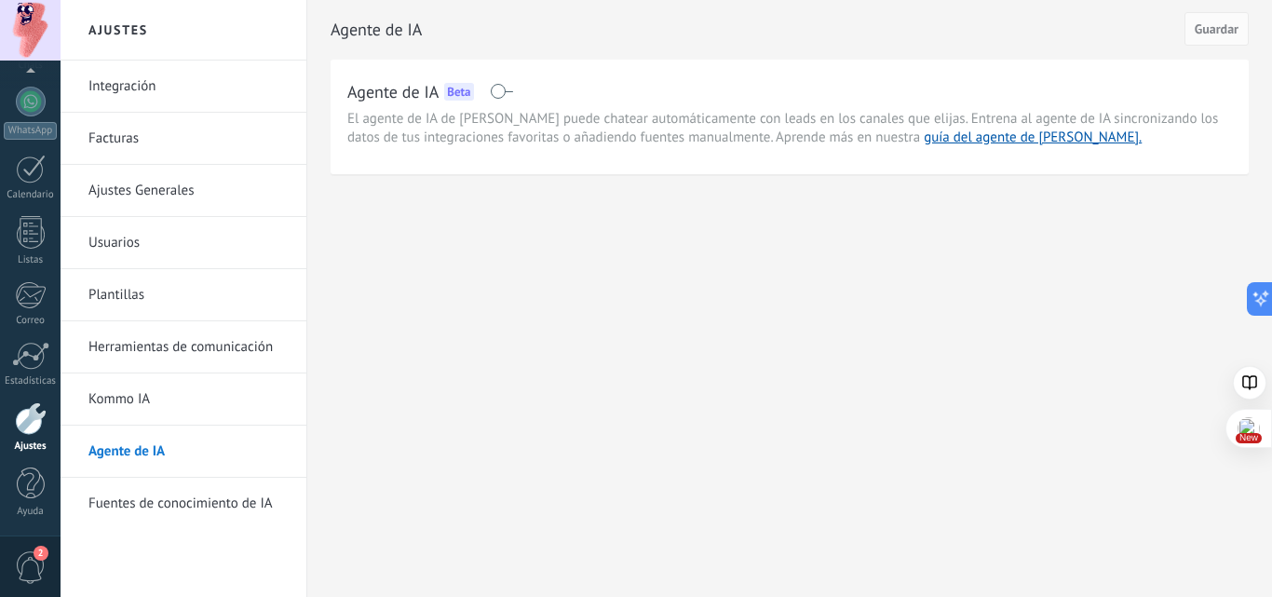
click at [490, 88] on span at bounding box center [501, 91] width 23 height 15
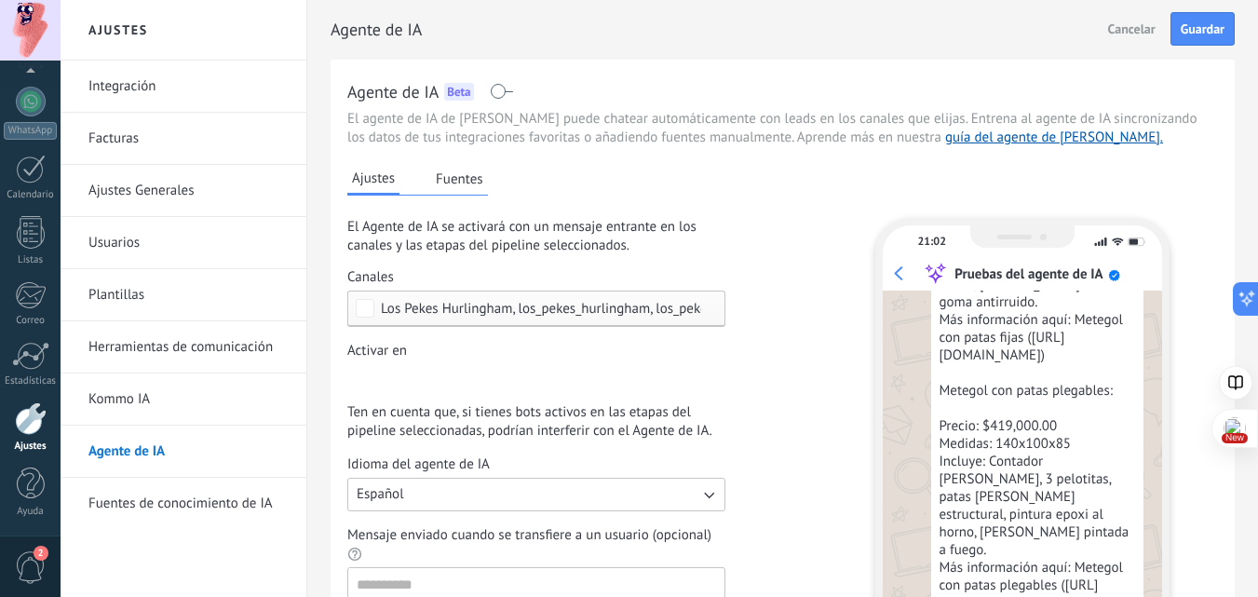
click at [469, 181] on button "Fuentes" at bounding box center [459, 179] width 57 height 28
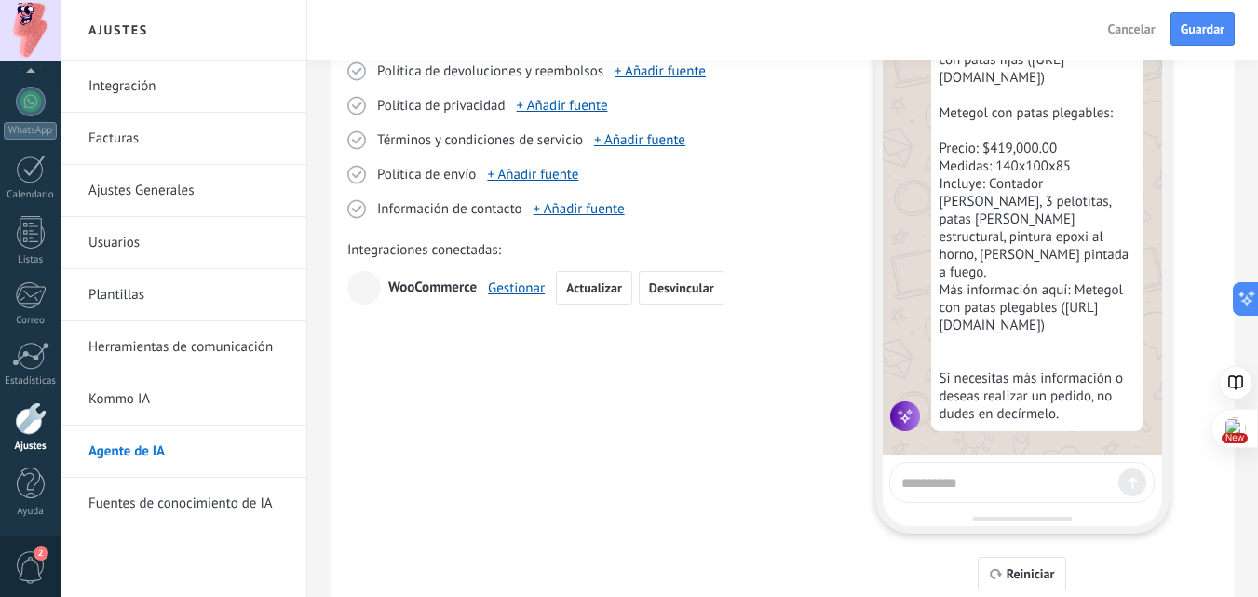
scroll to position [279, 0]
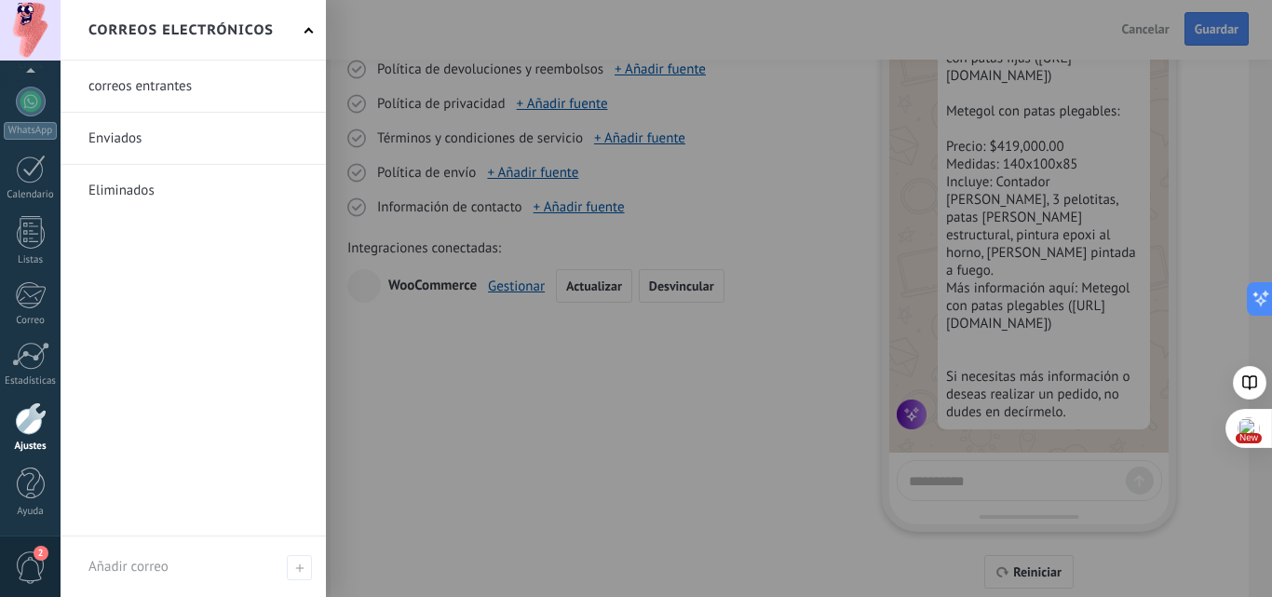
click at [102, 302] on div "correos entrantes Enviados Eliminados" at bounding box center [193, 299] width 265 height 476
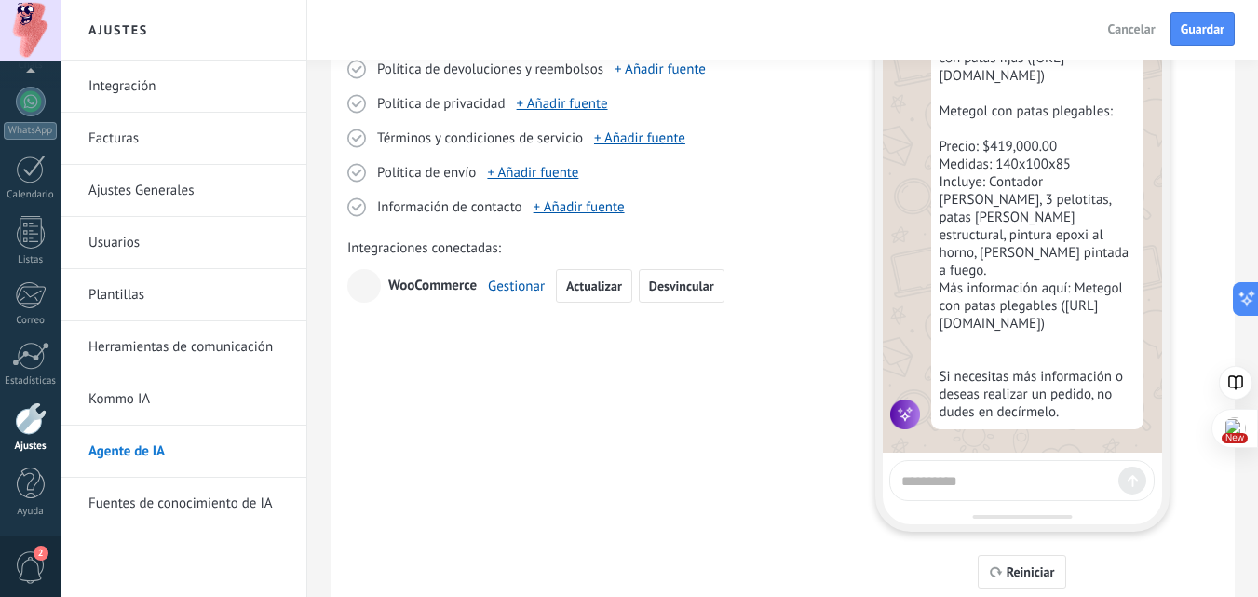
click at [109, 287] on link "Plantillas" at bounding box center [187, 295] width 199 height 52
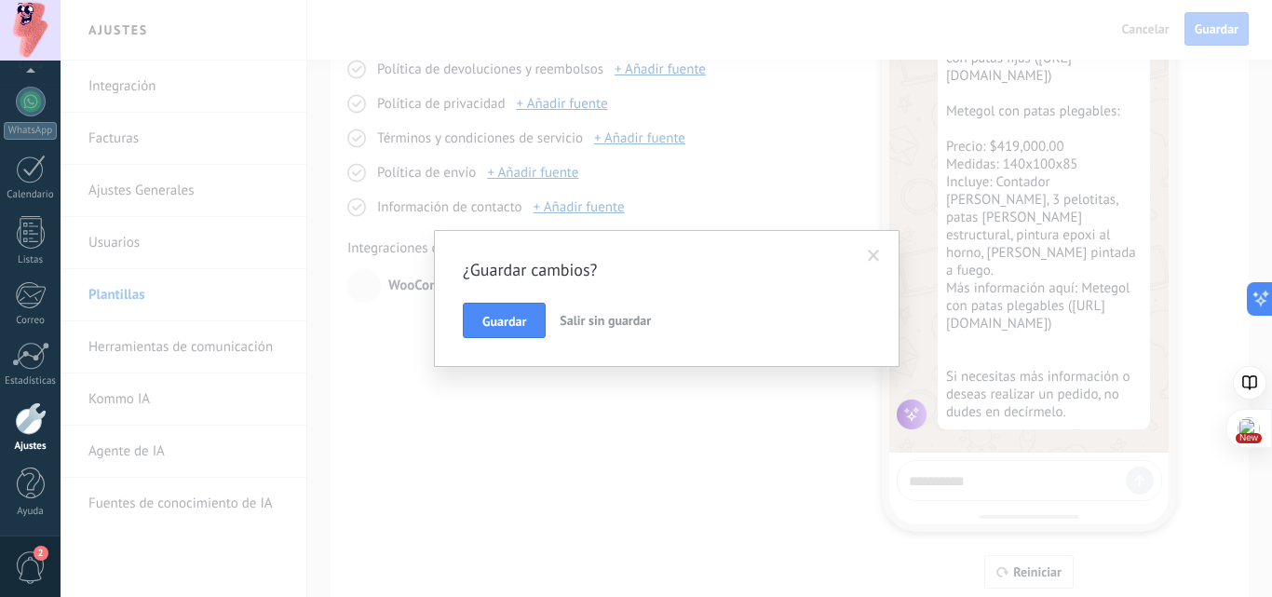
click at [589, 324] on span "Salir sin guardar" at bounding box center [605, 320] width 91 height 17
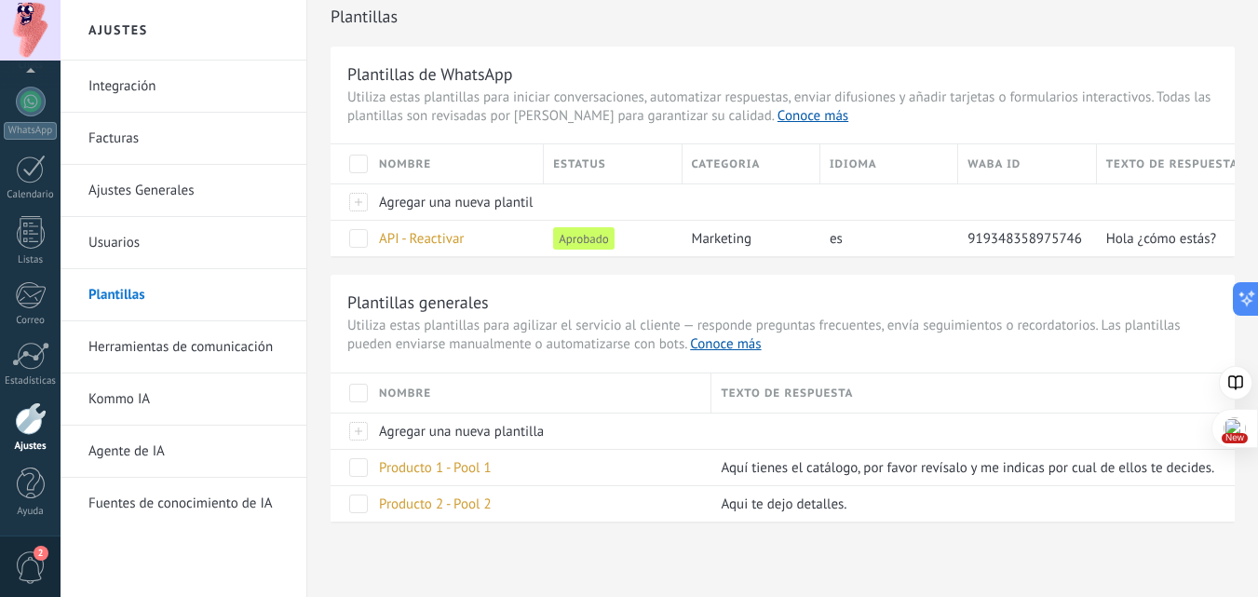
scroll to position [17, 0]
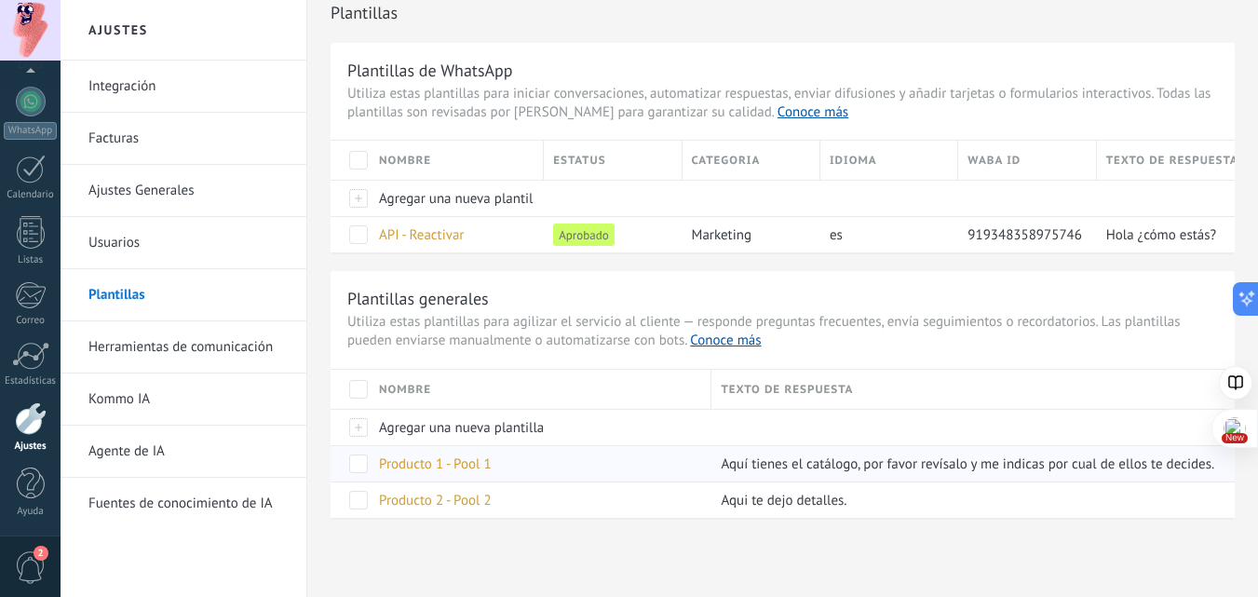
click at [437, 464] on span "Producto 1 - Pool 1" at bounding box center [435, 464] width 113 height 18
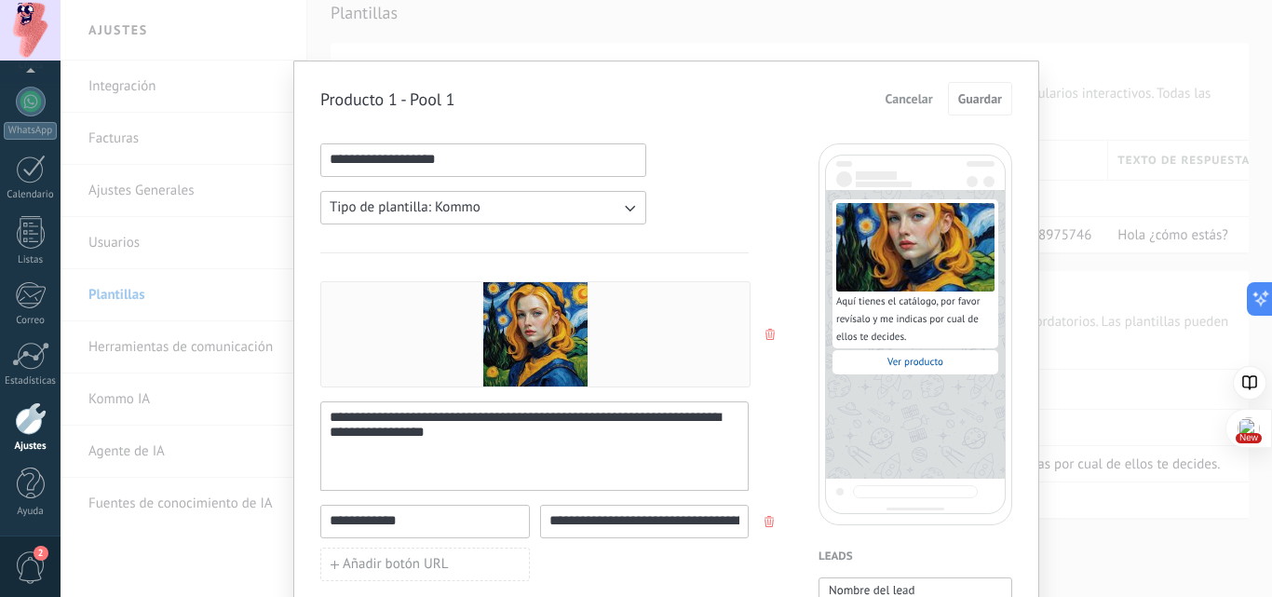
click at [899, 102] on span "Cancelar" at bounding box center [908, 98] width 47 height 13
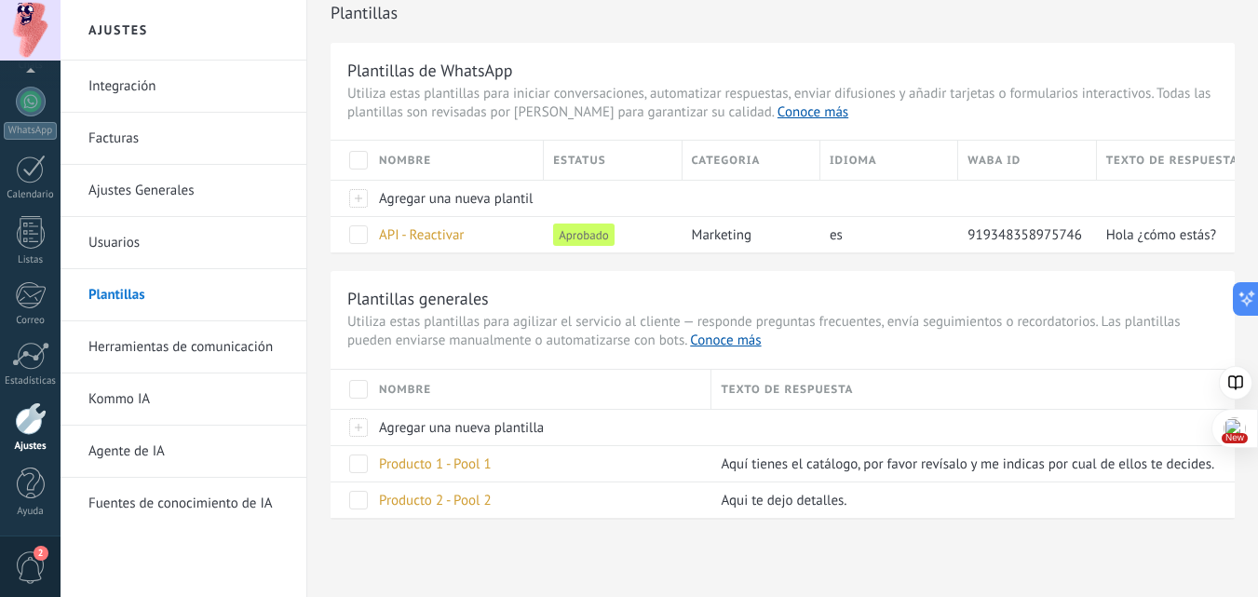
click at [250, 358] on link "Herramientas de comunicación" at bounding box center [187, 347] width 199 height 52
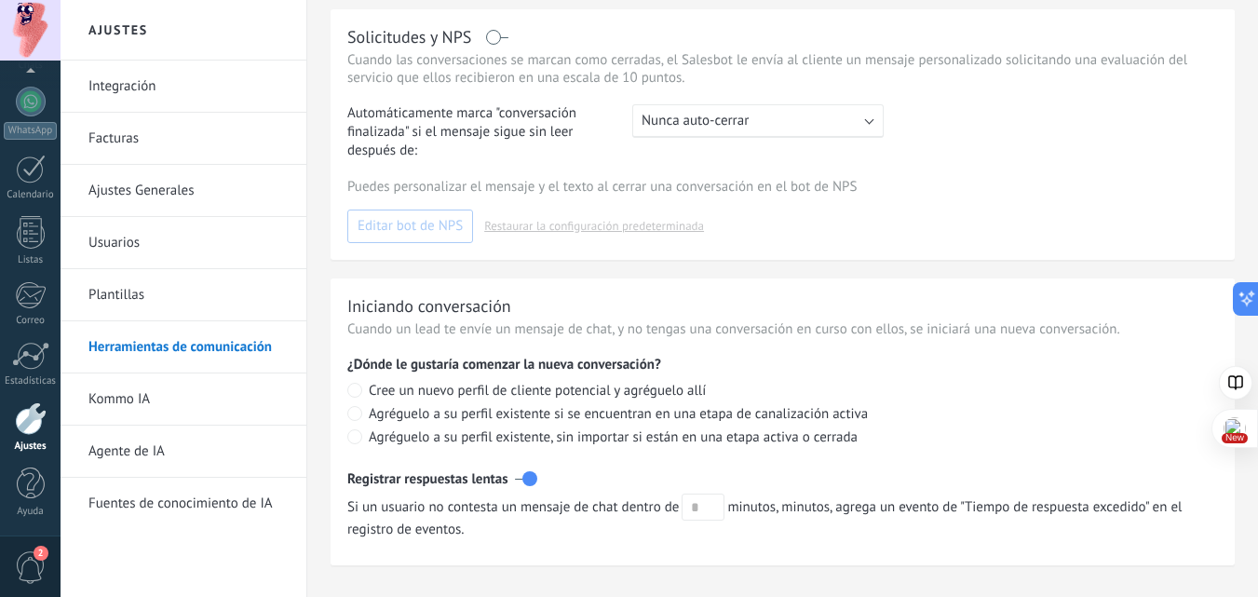
scroll to position [868, 0]
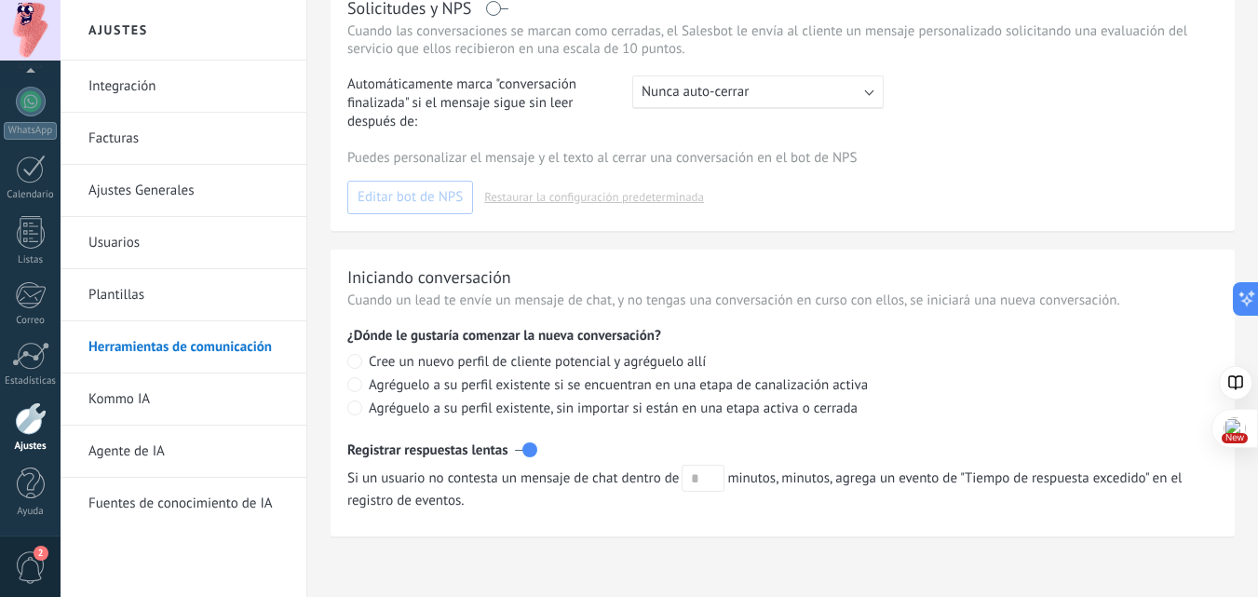
click at [140, 192] on link "Ajustes Generales" at bounding box center [187, 191] width 199 height 52
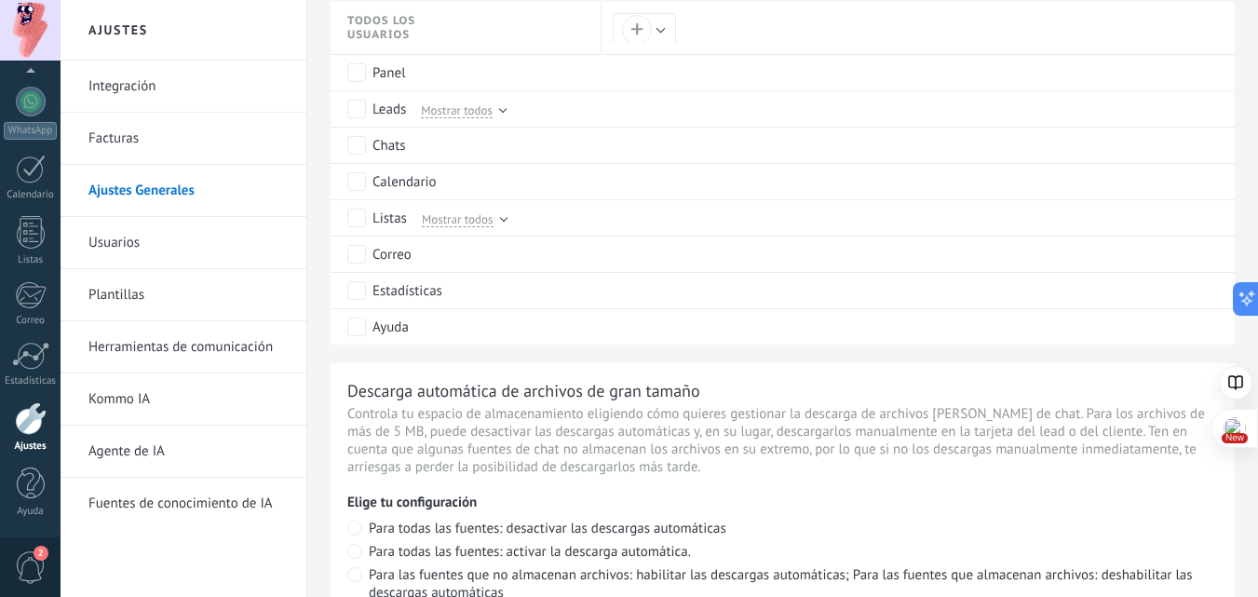
scroll to position [745, 0]
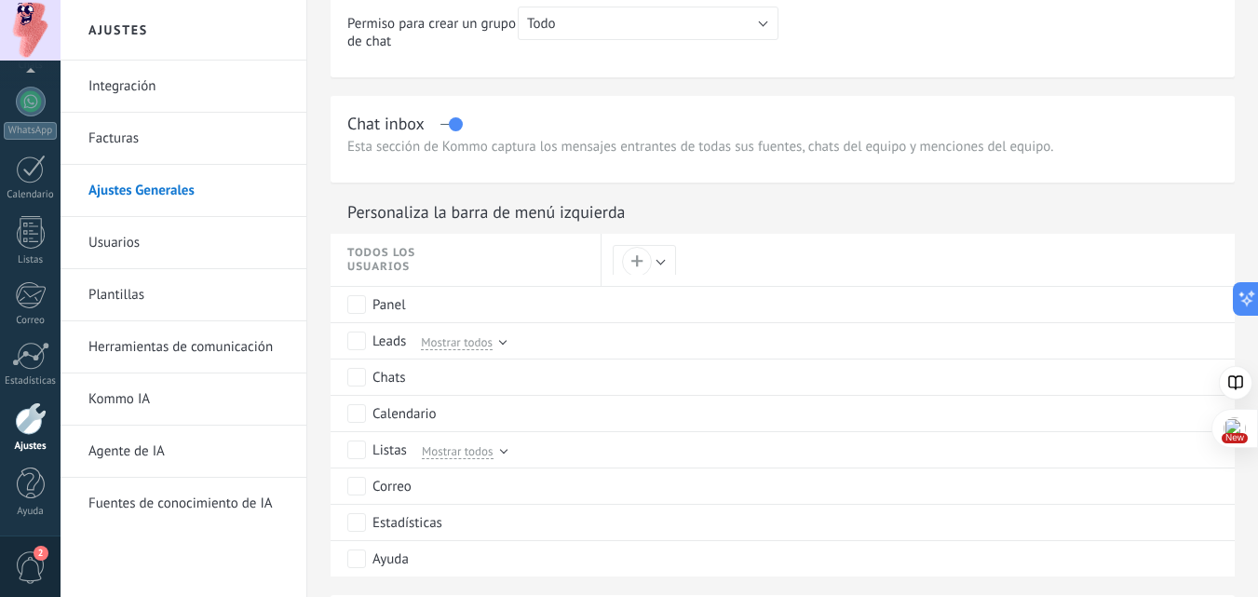
click at [115, 87] on link "Integración" at bounding box center [187, 87] width 199 height 52
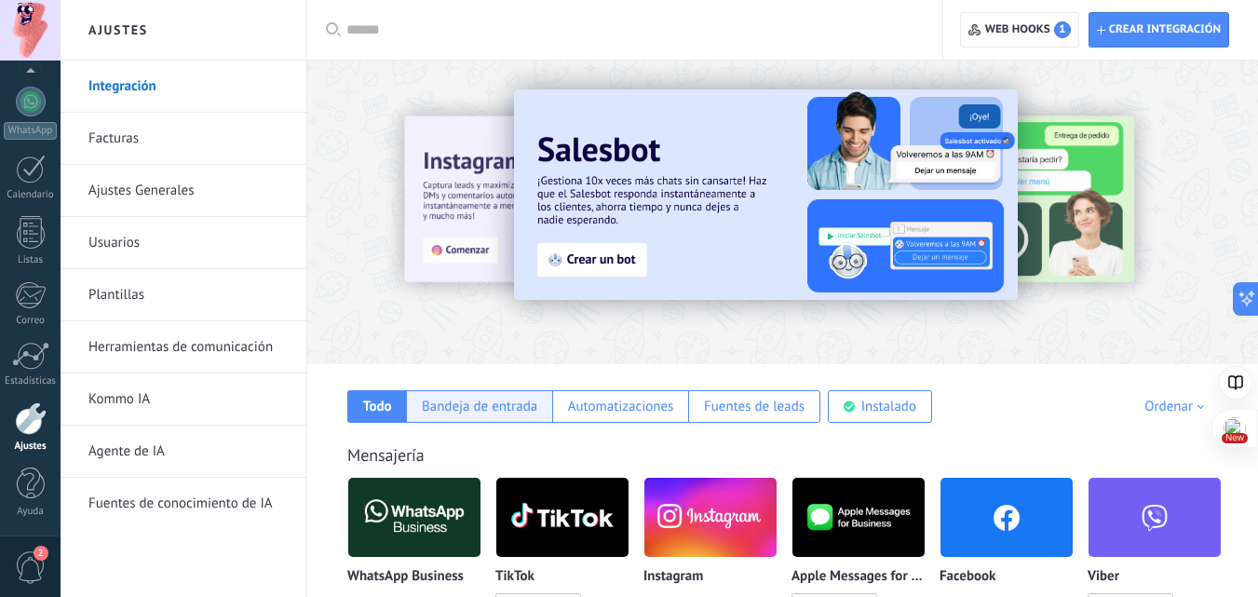
click at [458, 400] on div "Bandeja de entrada" at bounding box center [479, 407] width 115 height 18
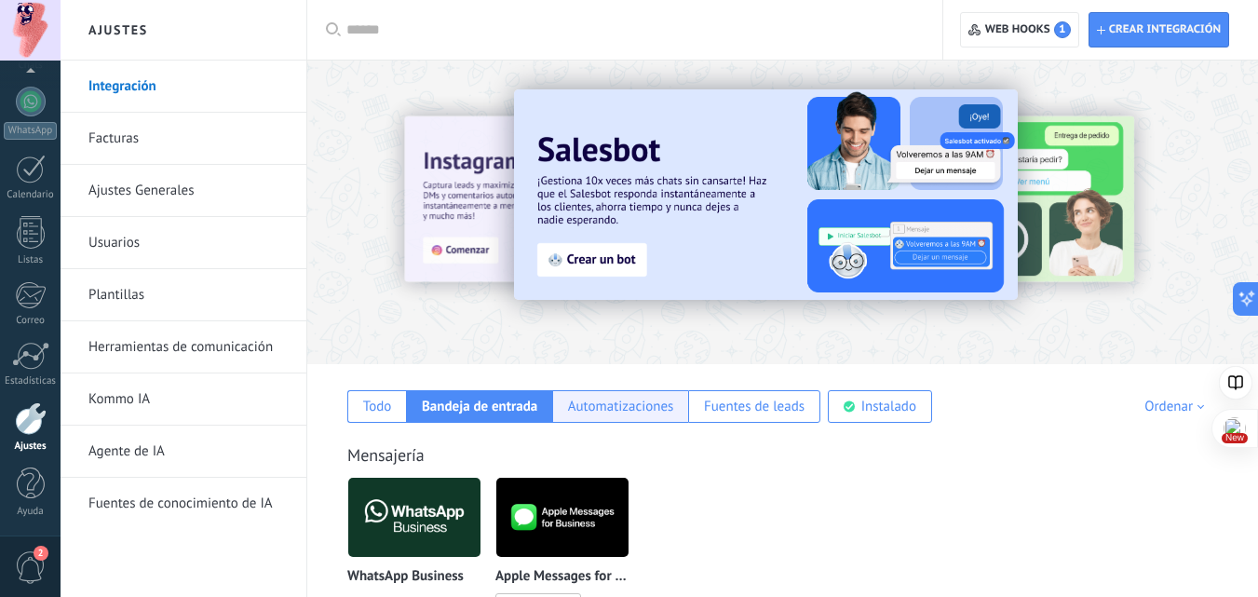
click at [628, 400] on div "Automatizaciones" at bounding box center [621, 407] width 106 height 18
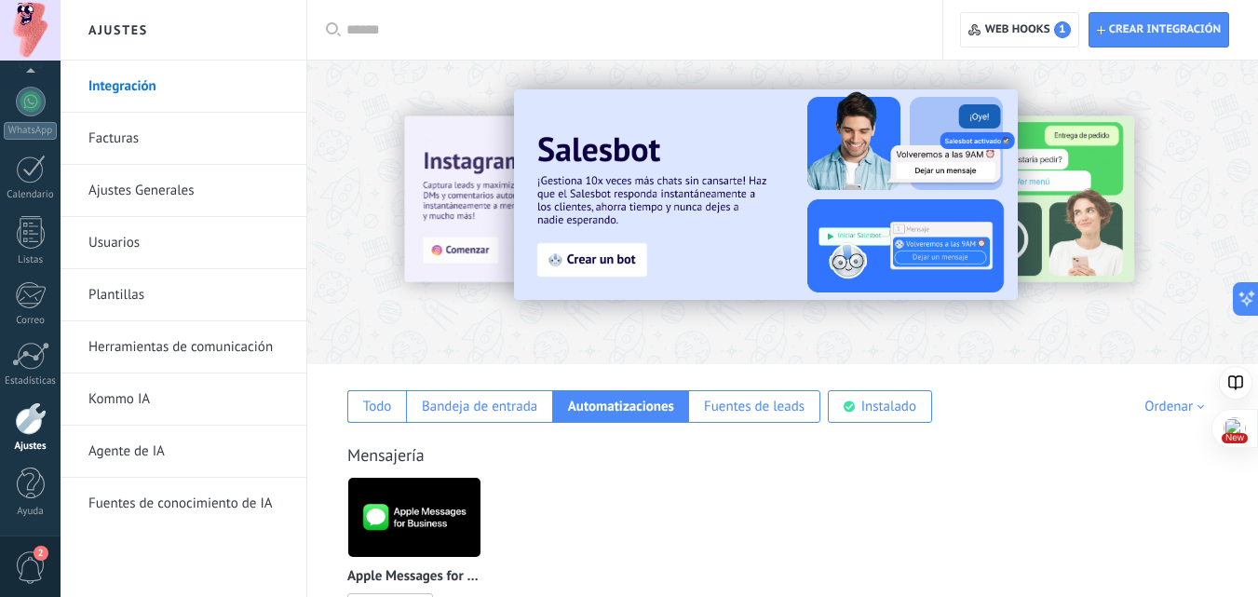
scroll to position [93, 0]
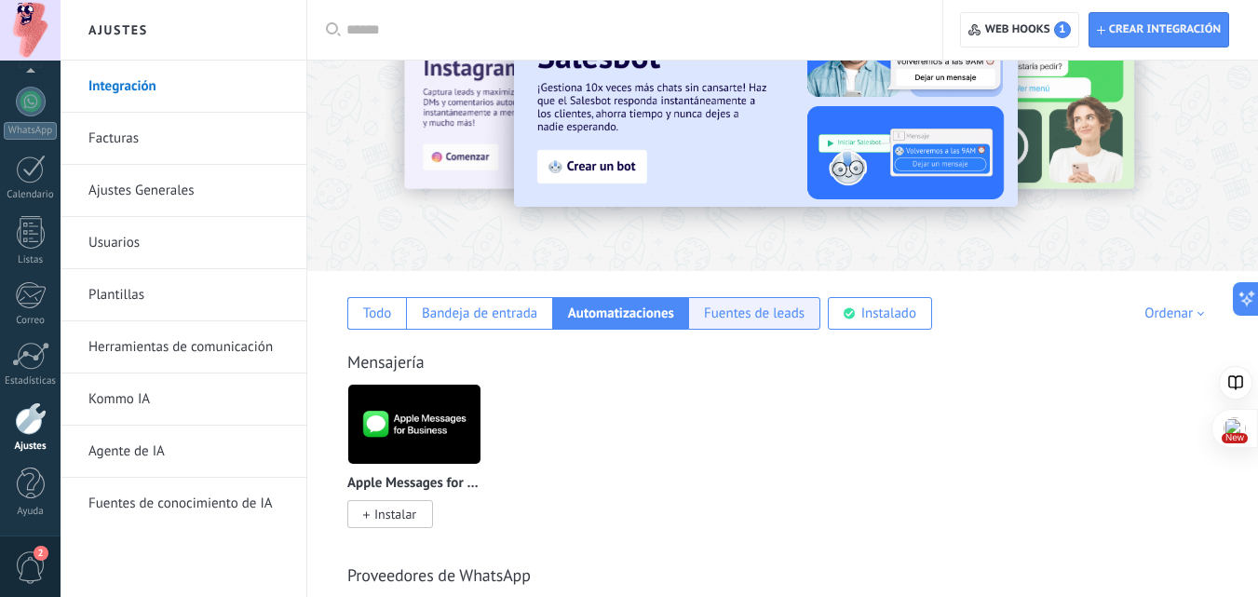
click at [726, 313] on div "Fuentes de leads" at bounding box center [754, 313] width 101 height 18
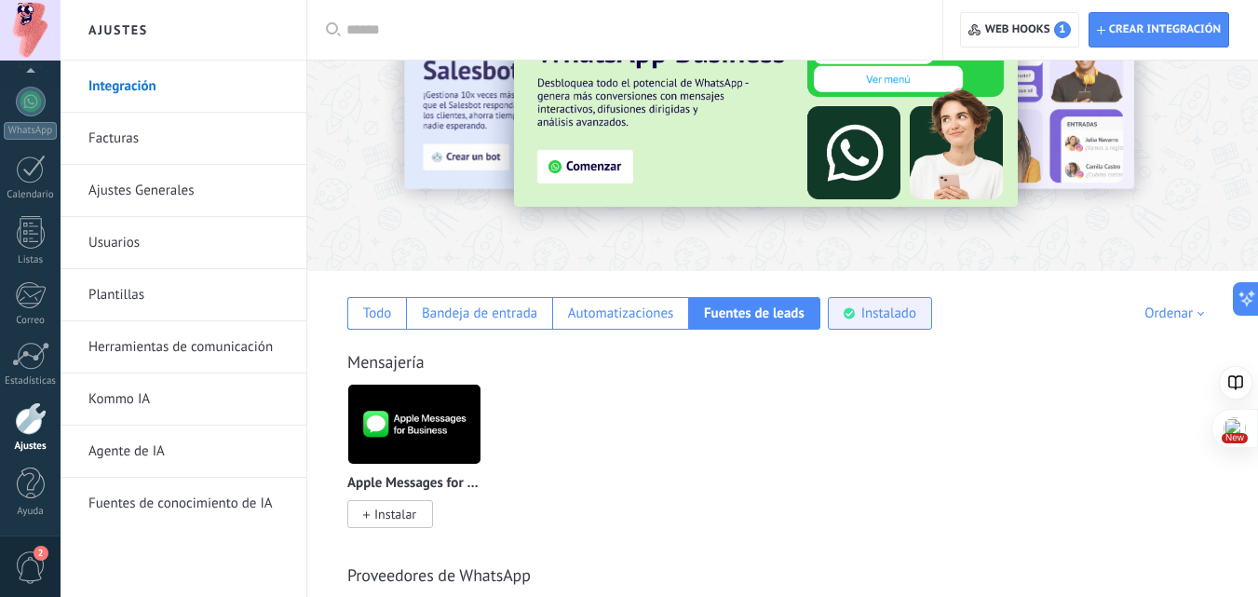
click at [909, 306] on div "Instalado" at bounding box center [888, 313] width 55 height 18
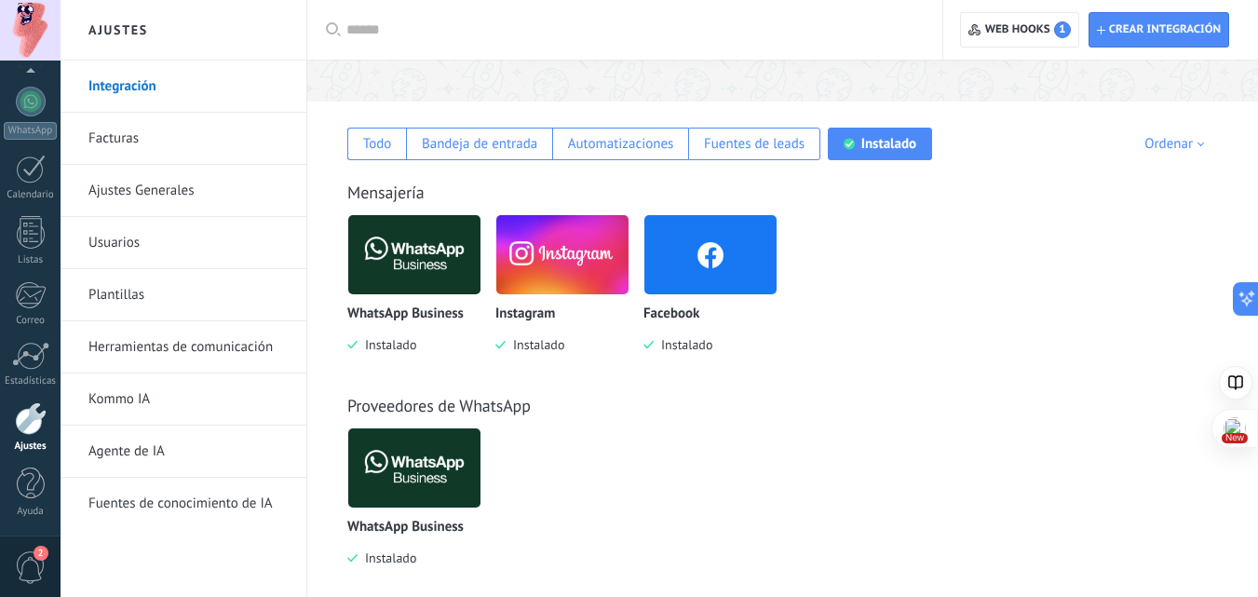
scroll to position [279, 0]
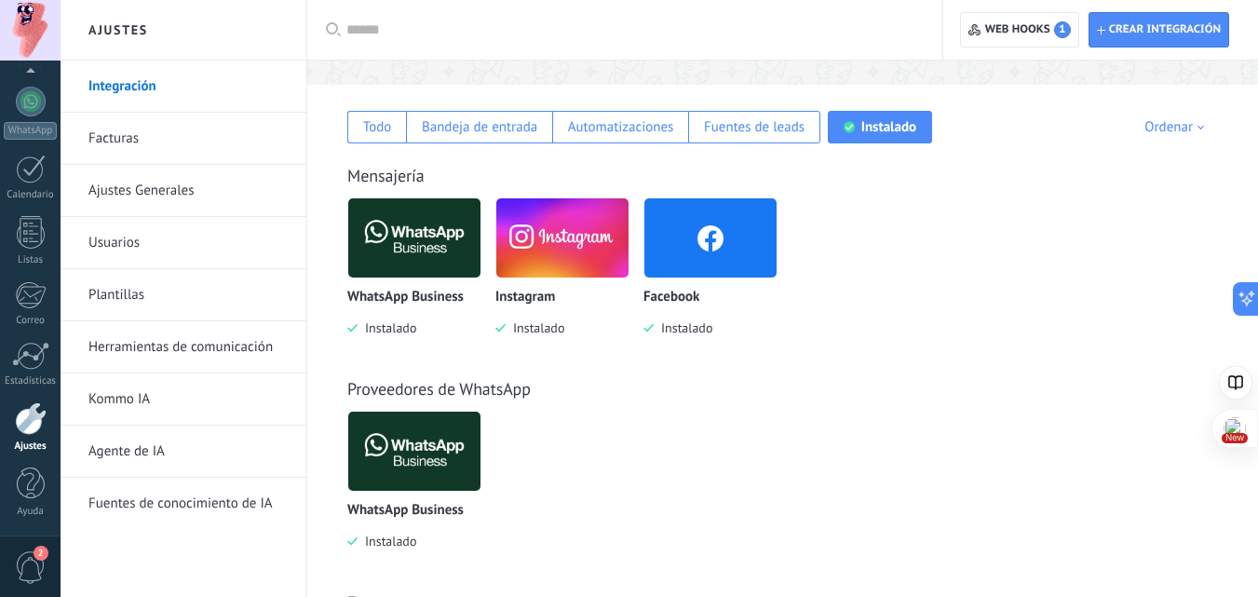
click at [159, 191] on link "Ajustes Generales" at bounding box center [187, 191] width 199 height 52
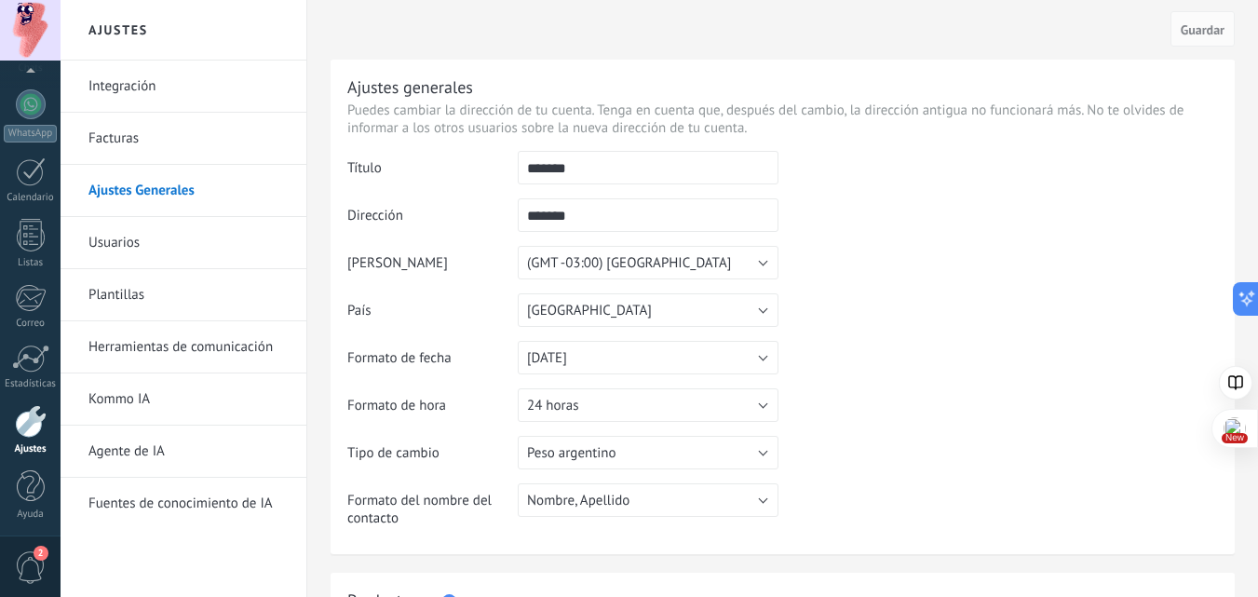
scroll to position [178, 0]
click at [111, 408] on link "Kommo IA" at bounding box center [187, 399] width 199 height 52
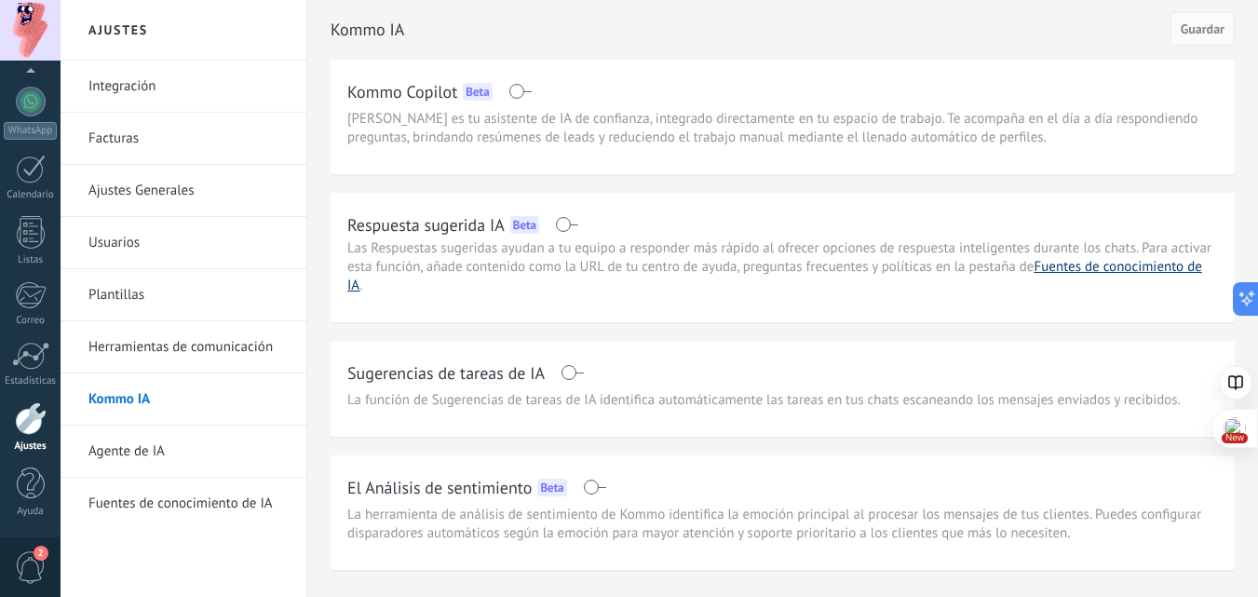
click at [1112, 266] on link "Fuentes de conocimiento de IA" at bounding box center [774, 276] width 855 height 36
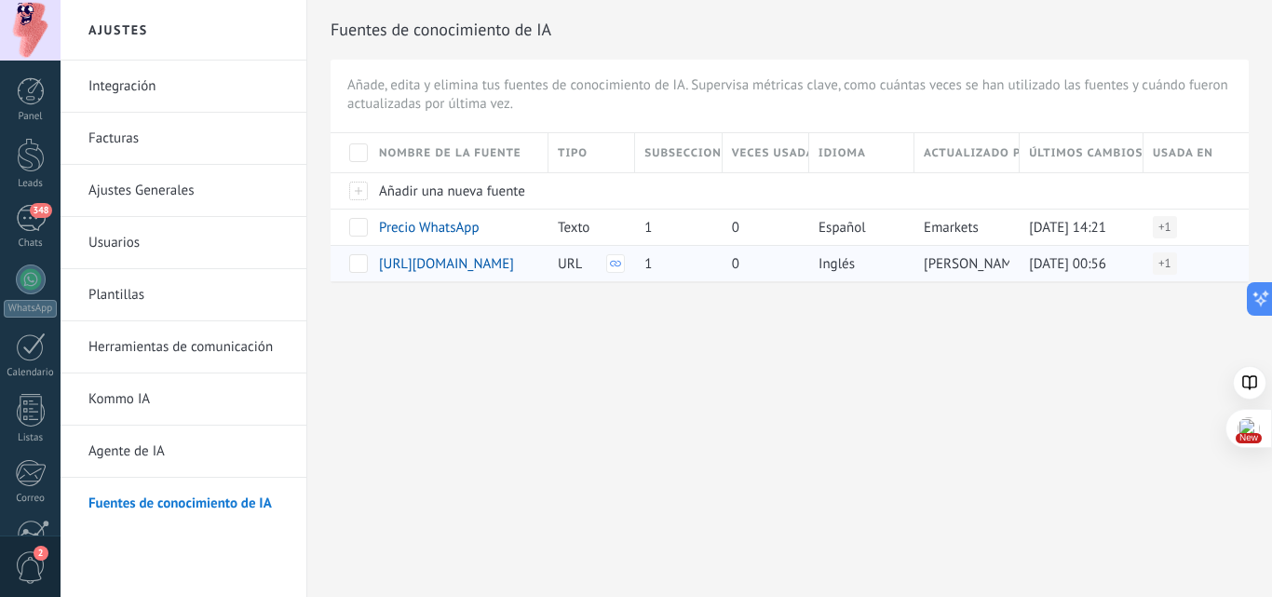
click at [355, 265] on span at bounding box center [358, 263] width 19 height 19
click at [391, 262] on span "Eliminar" at bounding box center [414, 263] width 49 height 36
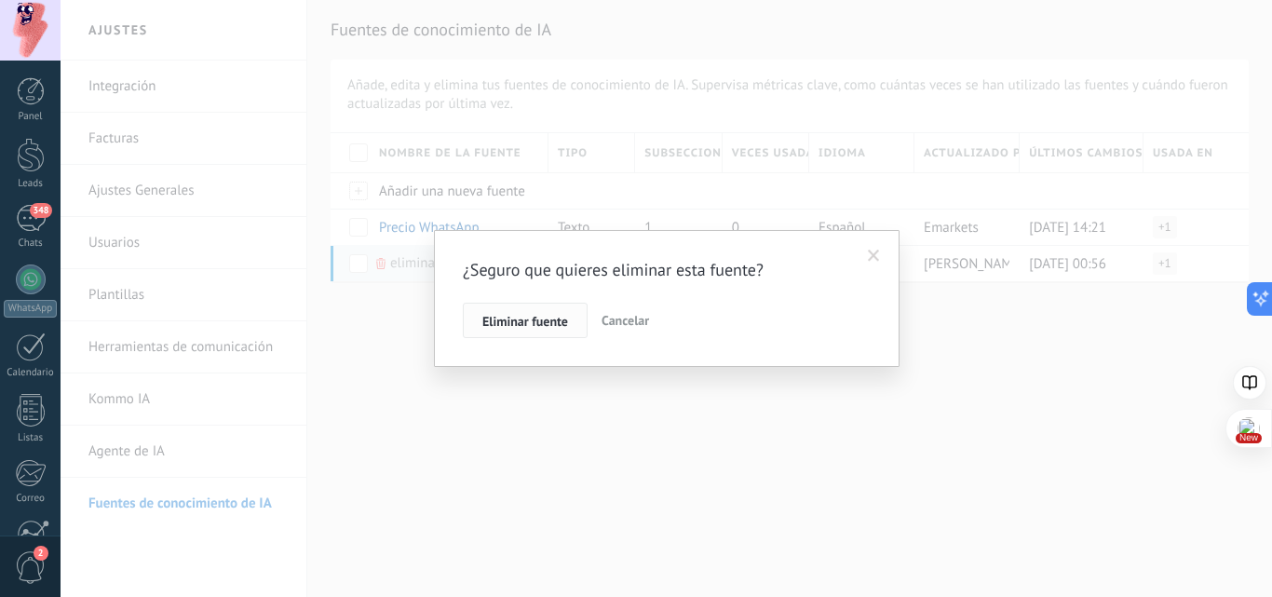
click at [542, 320] on span "Eliminar fuente" at bounding box center [525, 321] width 86 height 13
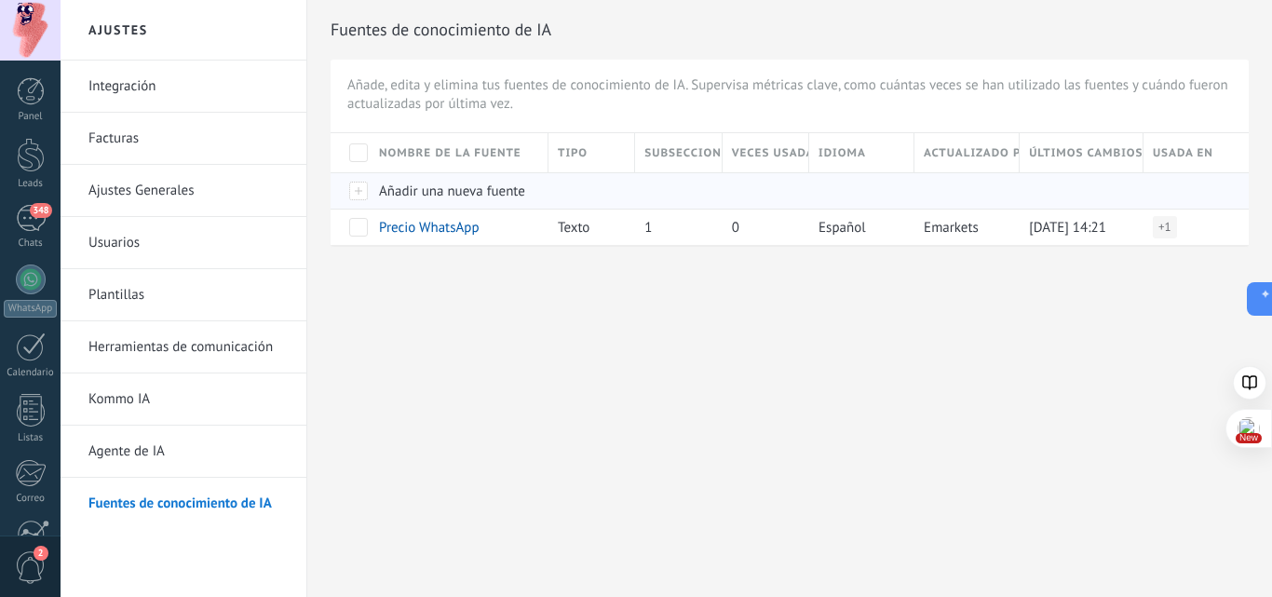
click at [490, 195] on span "Añadir una nueva fuente" at bounding box center [452, 191] width 146 height 18
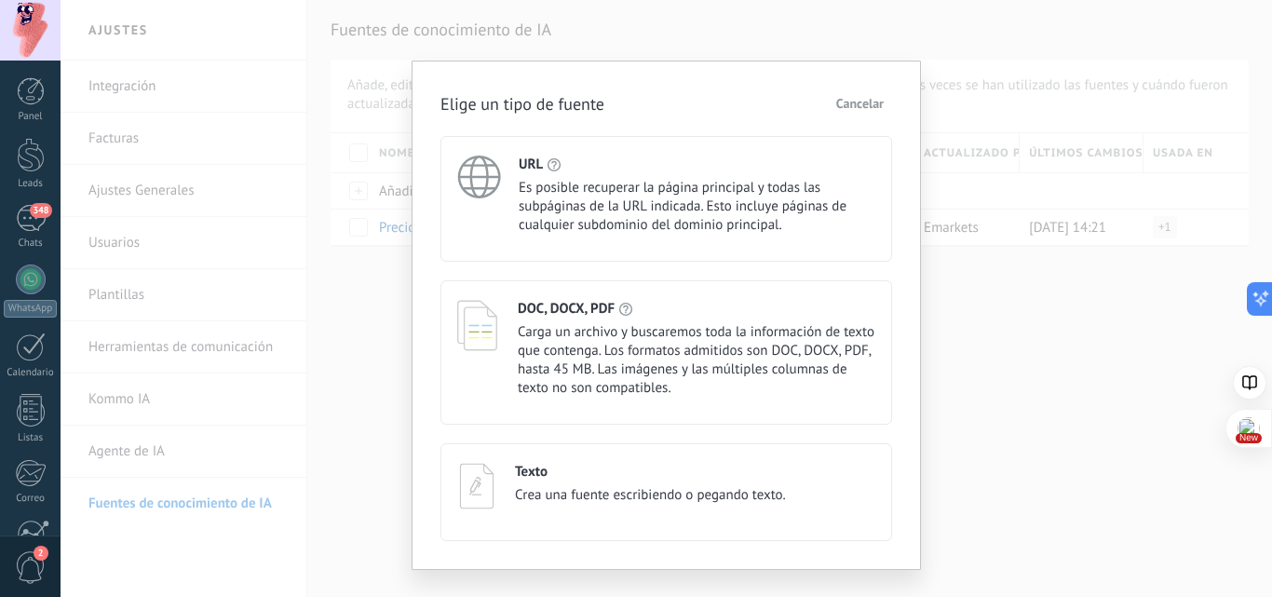
click at [749, 180] on span "Es posible recuperar la página principal y todas las subpáginas de la URL indic…" at bounding box center [697, 207] width 357 height 56
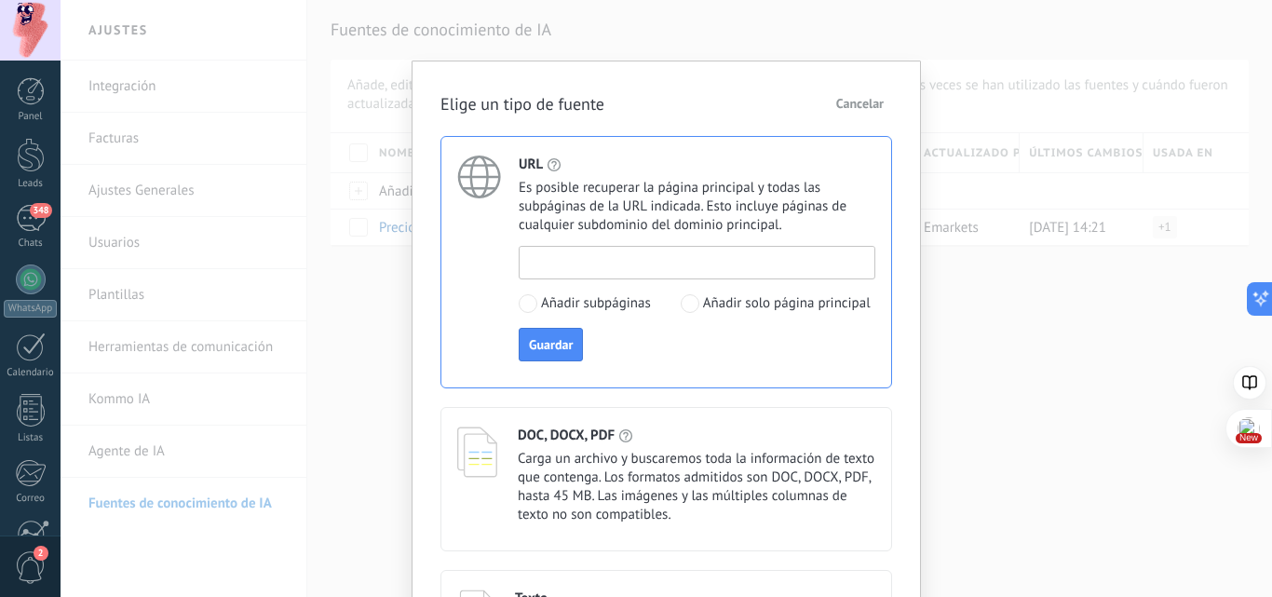
click at [646, 267] on input at bounding box center [697, 262] width 355 height 30
type input "*"
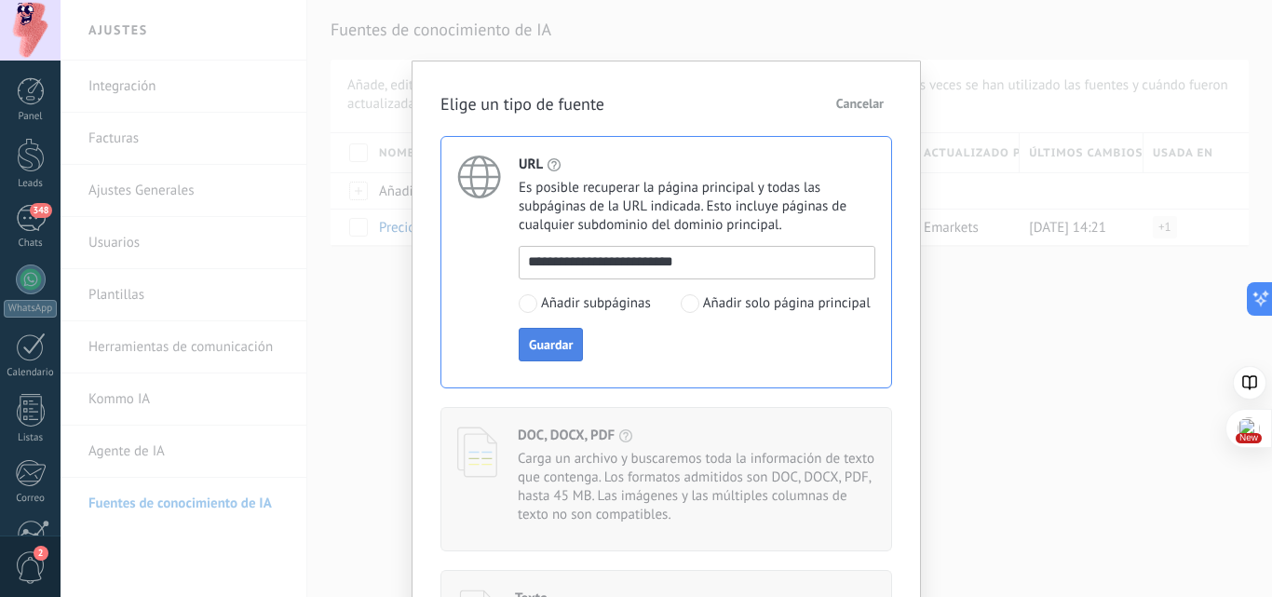
type input "**********"
click at [574, 338] on button "Guardar" at bounding box center [551, 345] width 64 height 34
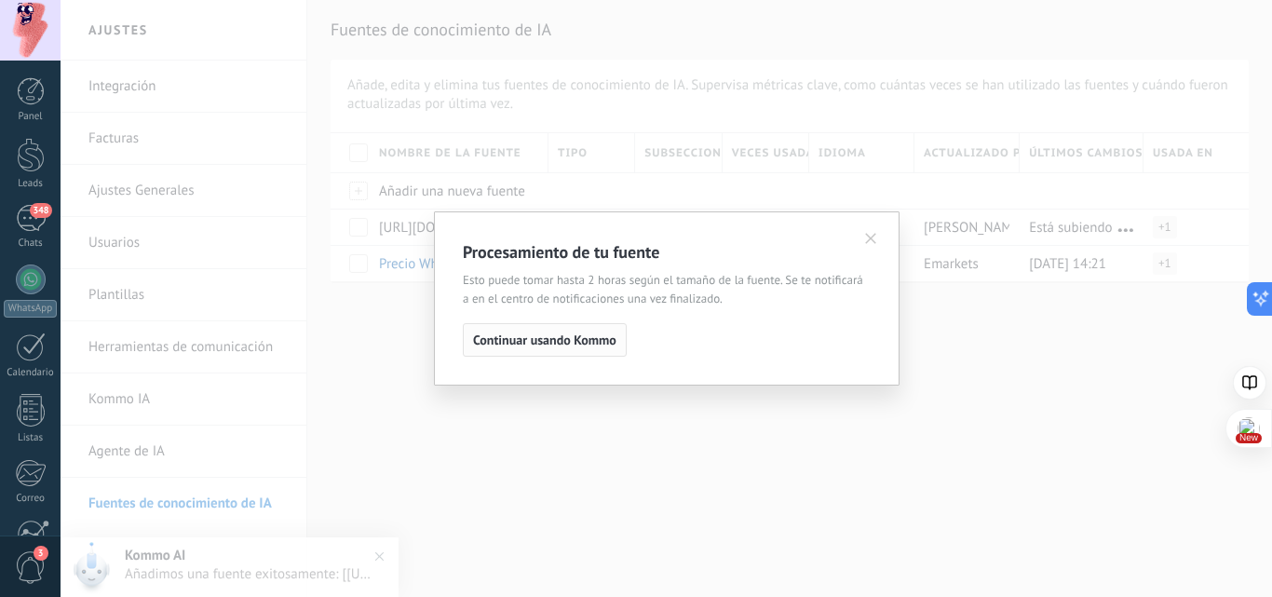
click at [612, 346] on span "Continuar usando Kommo" at bounding box center [544, 339] width 143 height 13
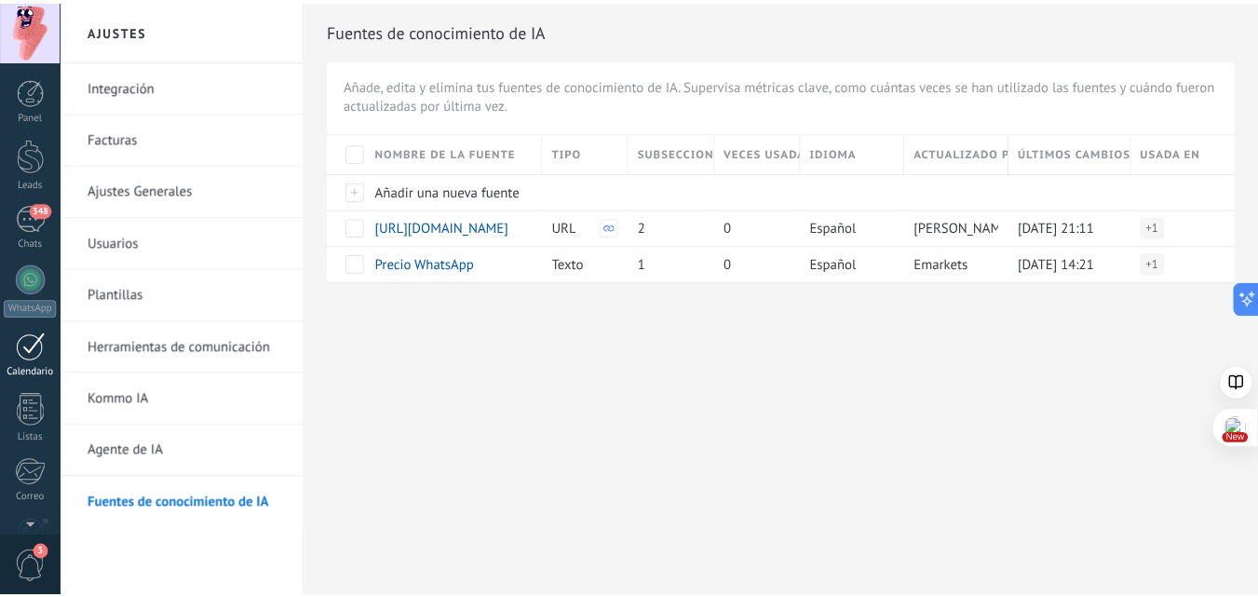
scroll to position [178, 0]
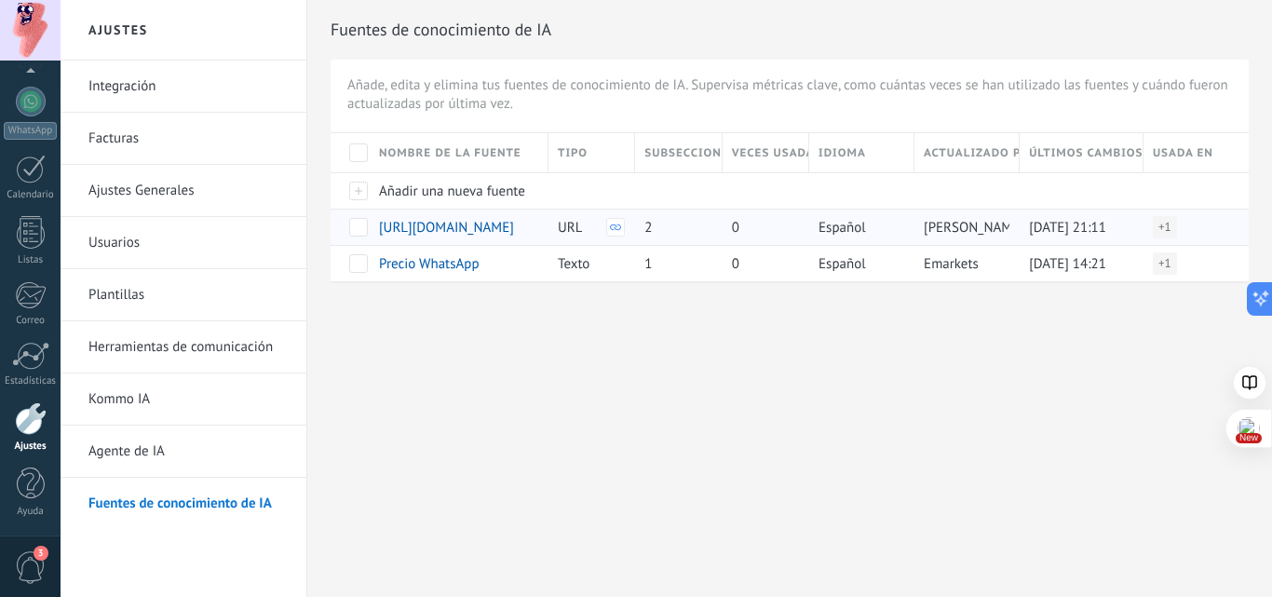
click at [614, 226] on icon at bounding box center [615, 227] width 11 height 11
click at [366, 226] on span at bounding box center [358, 227] width 19 height 19
click at [439, 196] on span "Añadir una nueva fuente" at bounding box center [452, 191] width 146 height 18
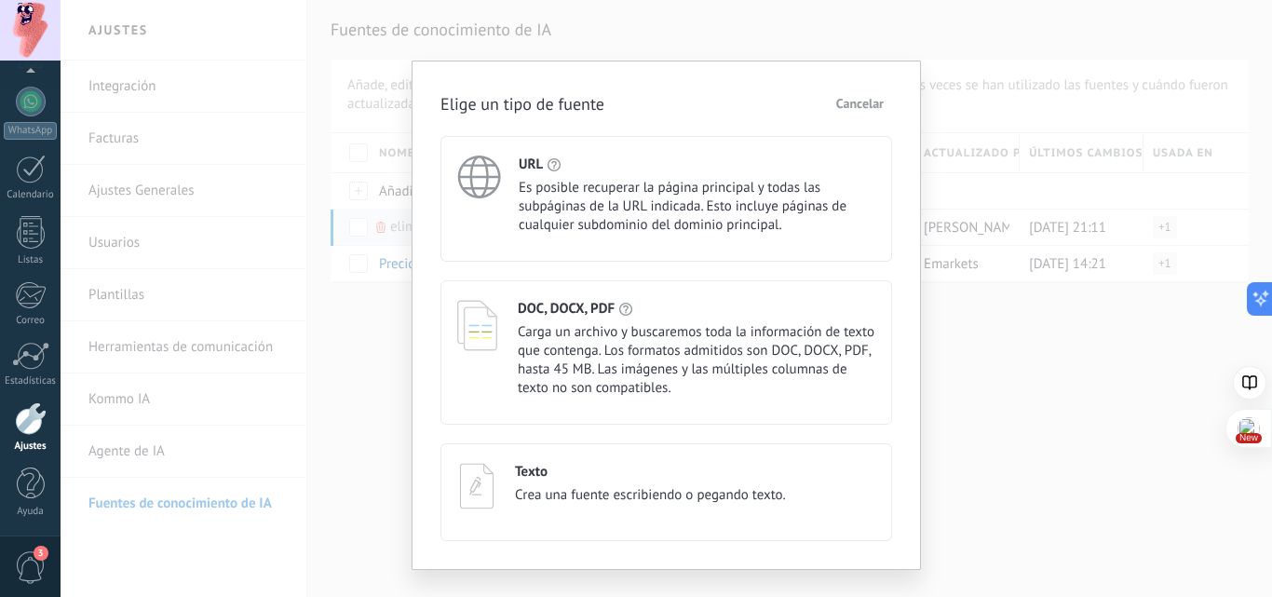
click at [590, 237] on div "URL Es posible recuperar la página principal y todas las subpáginas de la URL i…" at bounding box center [666, 199] width 452 height 126
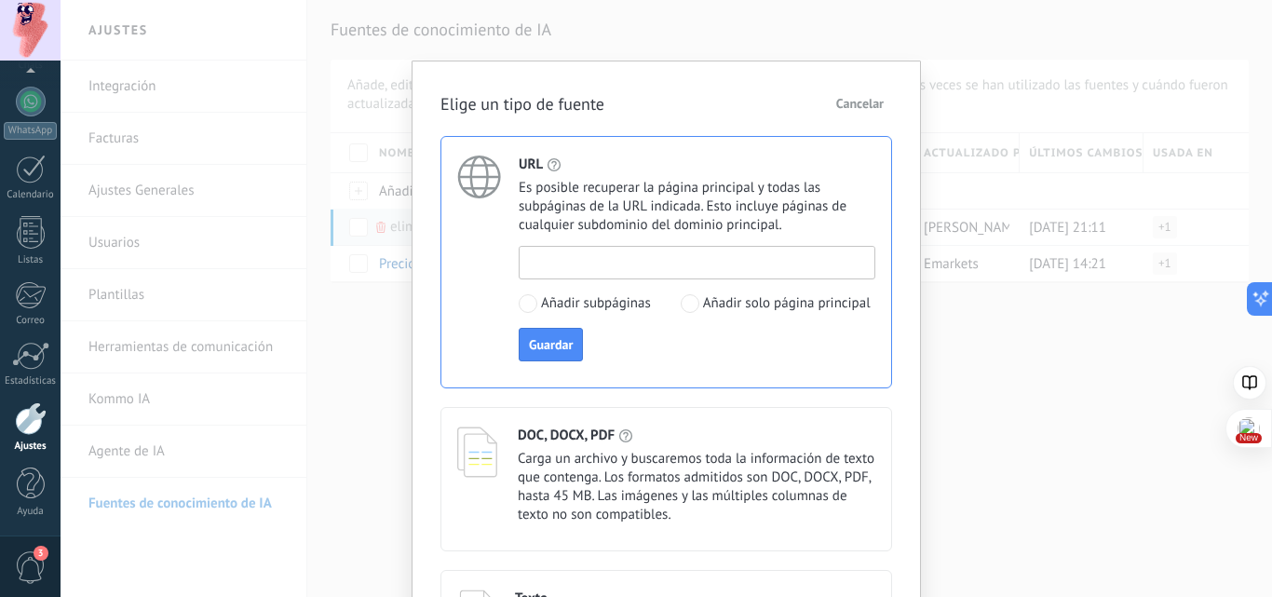
click at [618, 273] on input at bounding box center [697, 262] width 355 height 30
paste input "**********"
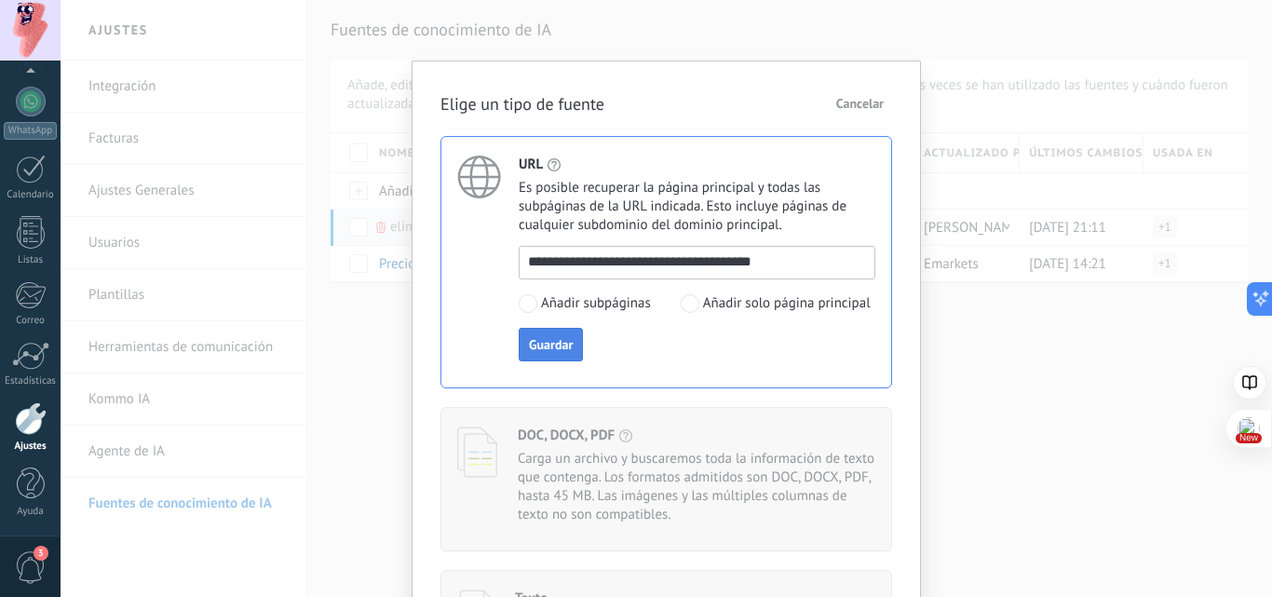
type input "**********"
click at [554, 350] on span "Guardar" at bounding box center [551, 344] width 44 height 13
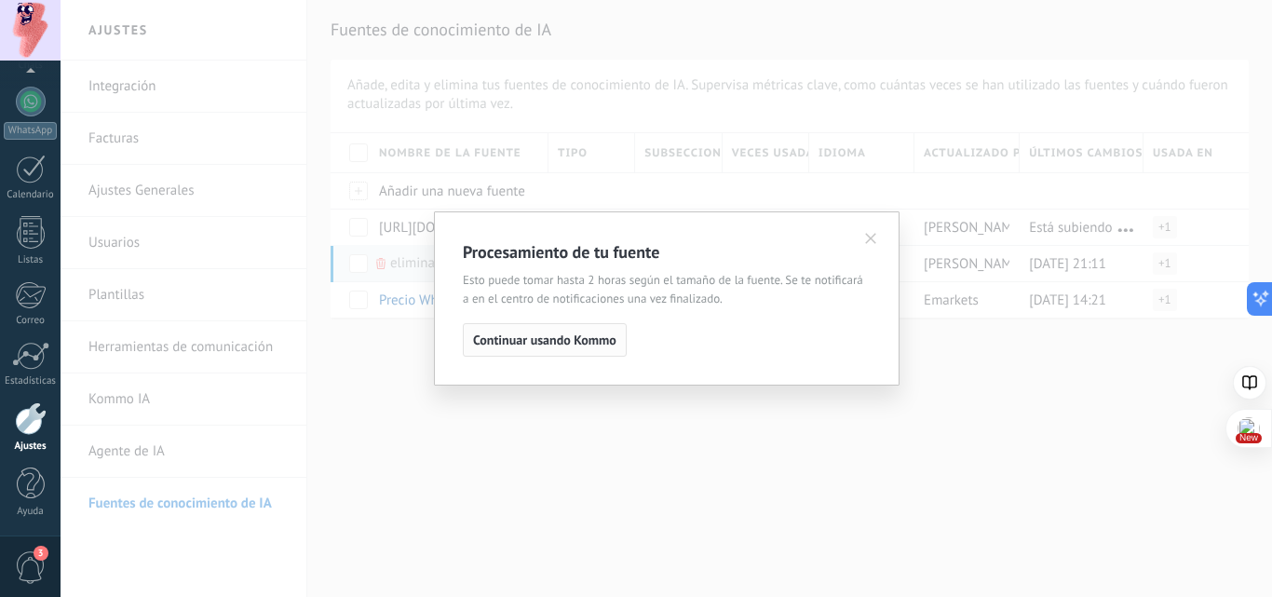
click at [601, 343] on span "Continuar usando Kommo" at bounding box center [544, 339] width 143 height 13
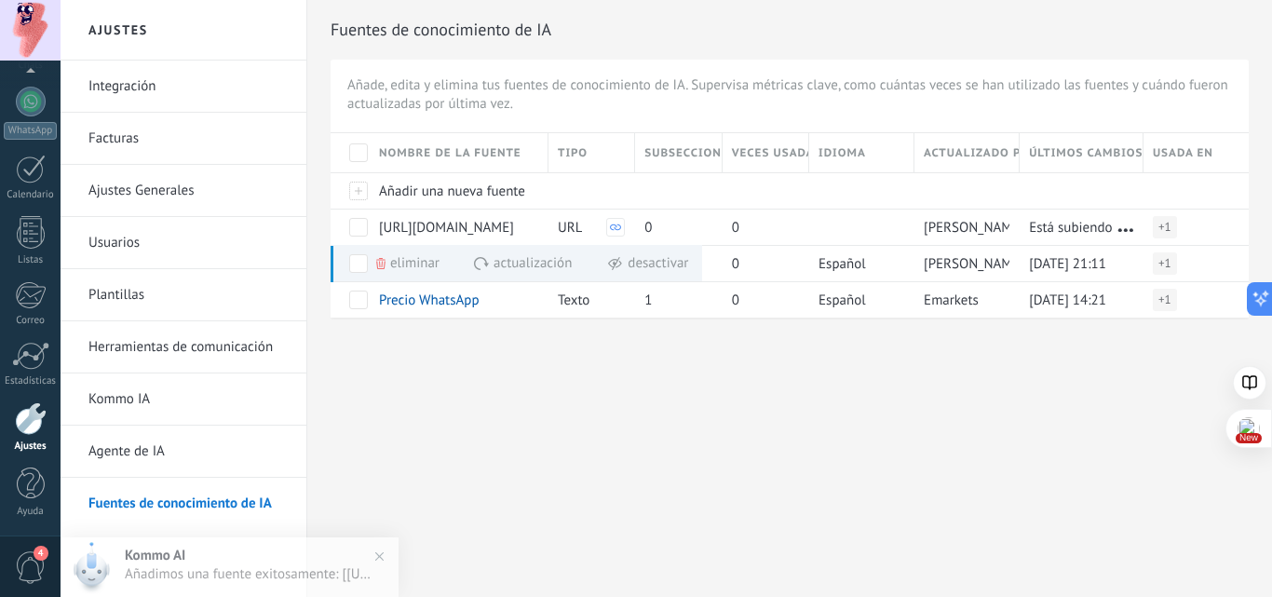
click at [696, 384] on div "Ajustes Integración Facturas Ajustes Generales Usuarios Plantillas Herramientas…" at bounding box center [666, 298] width 1211 height 597
click at [650, 432] on div "Ajustes Integración Facturas Ajustes Generales Usuarios Plantillas Herramientas…" at bounding box center [666, 298] width 1211 height 597
click at [1092, 116] on div "Añade, edita y elimina tus fuentes de conocimiento de IA. Supervisa métricas cl…" at bounding box center [790, 189] width 918 height 258
click at [360, 262] on span at bounding box center [358, 263] width 19 height 19
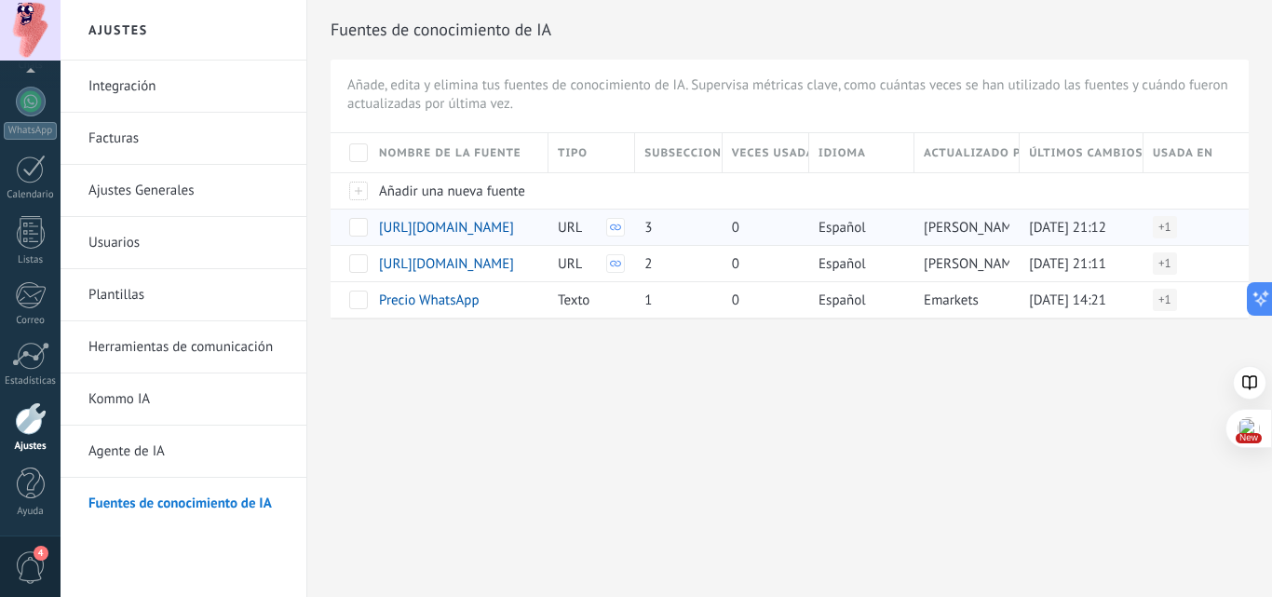
click at [617, 227] on icon at bounding box center [615, 227] width 11 height 11
click at [617, 255] on div at bounding box center [615, 263] width 19 height 19
click at [359, 261] on span at bounding box center [358, 263] width 19 height 19
click at [400, 260] on span "Eliminar" at bounding box center [414, 263] width 49 height 36
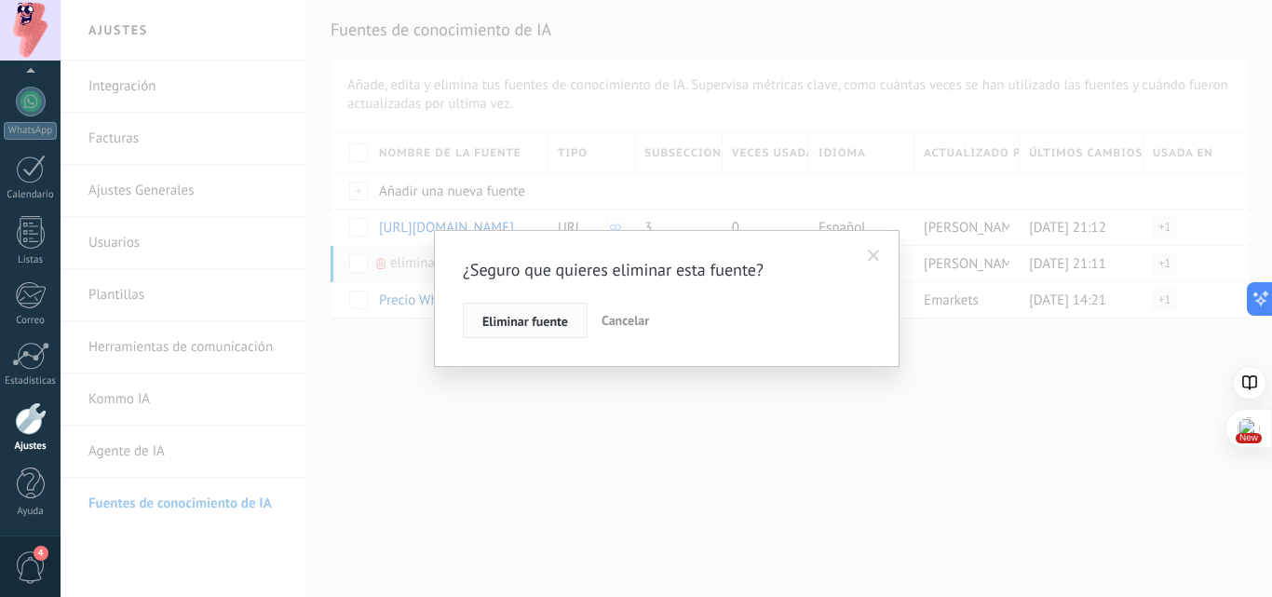
click at [544, 315] on span "Eliminar fuente" at bounding box center [525, 321] width 86 height 13
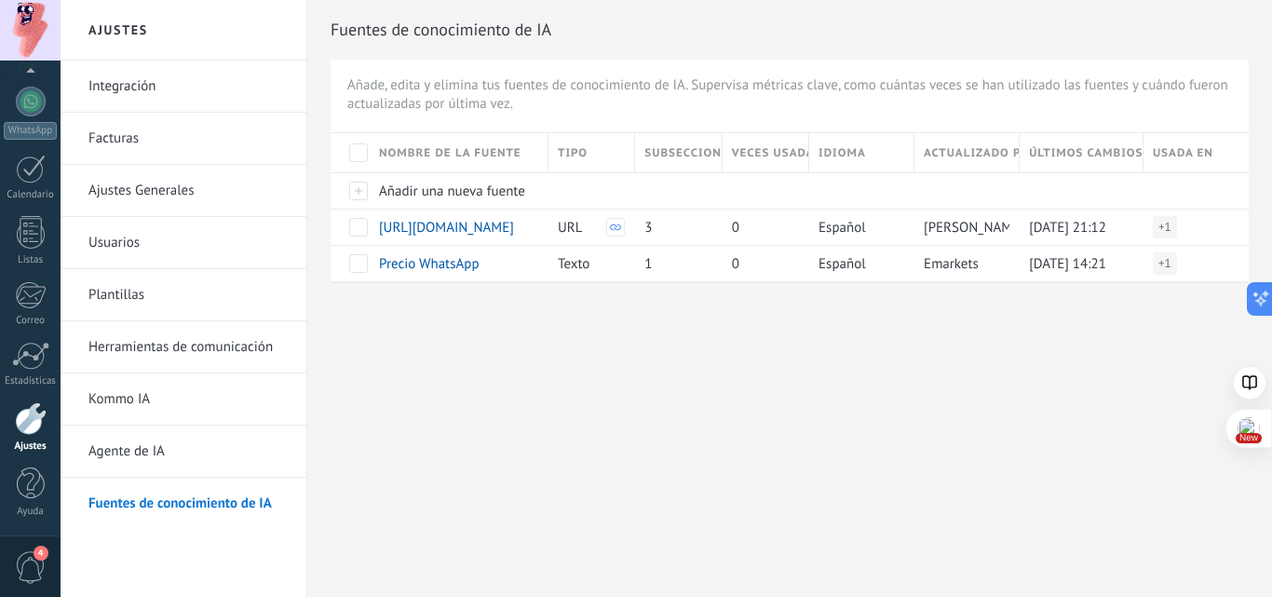
click at [141, 460] on link "Agente de IA" at bounding box center [187, 451] width 199 height 52
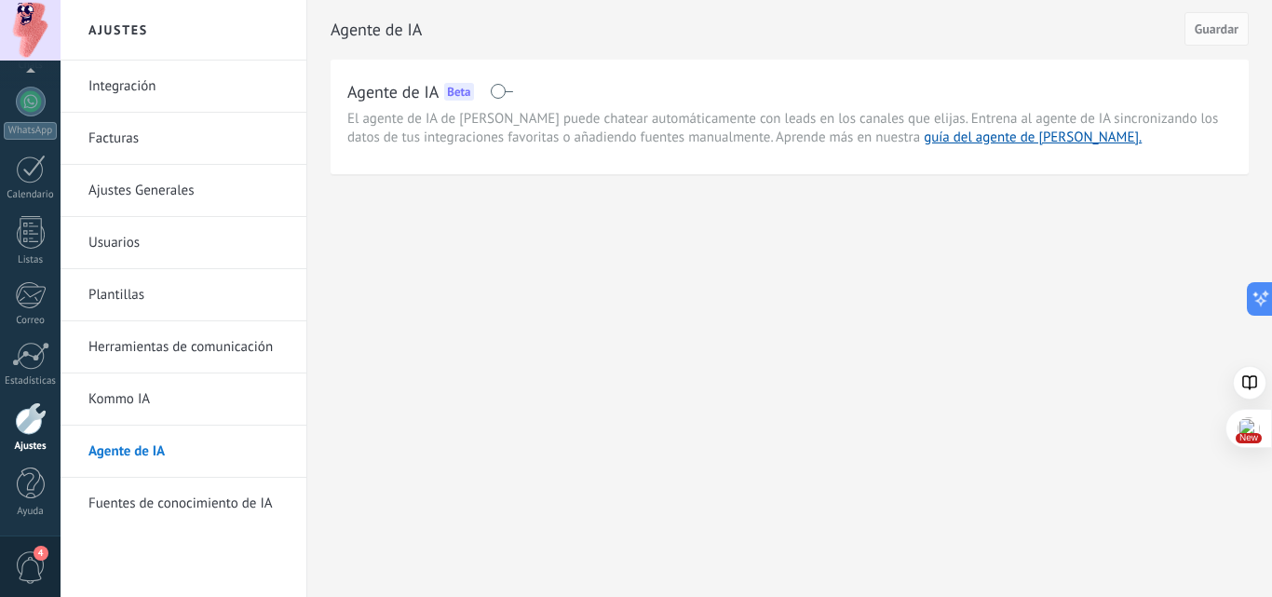
click at [142, 399] on link "Kommo IA" at bounding box center [187, 399] width 199 height 52
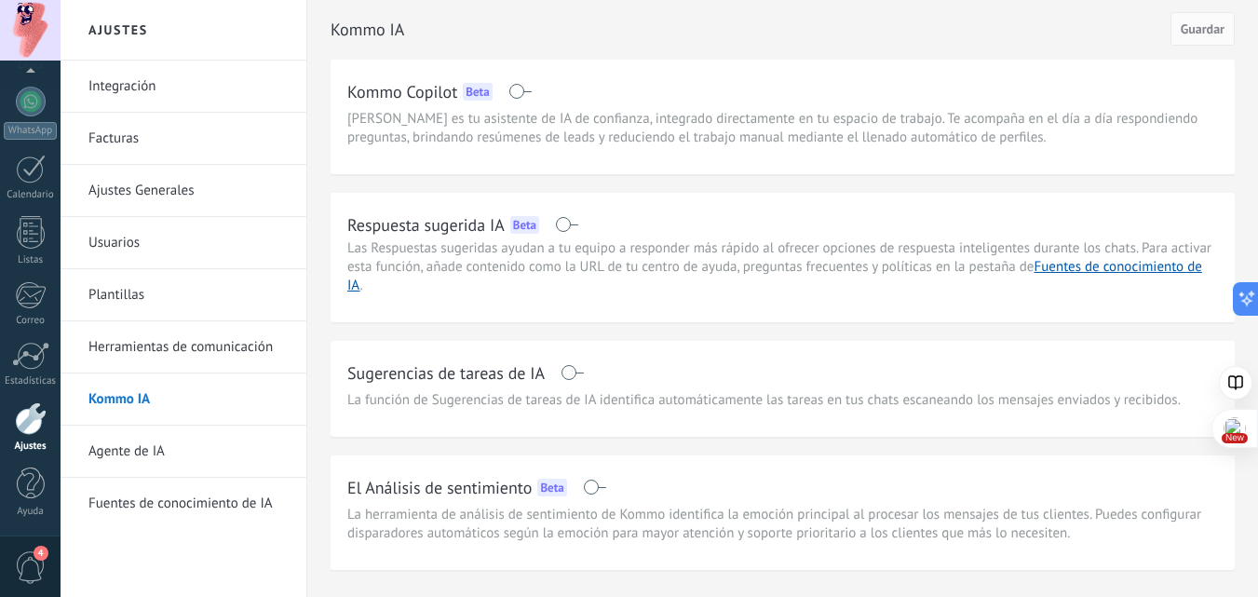
click at [155, 451] on link "Agente de IA" at bounding box center [187, 451] width 199 height 52
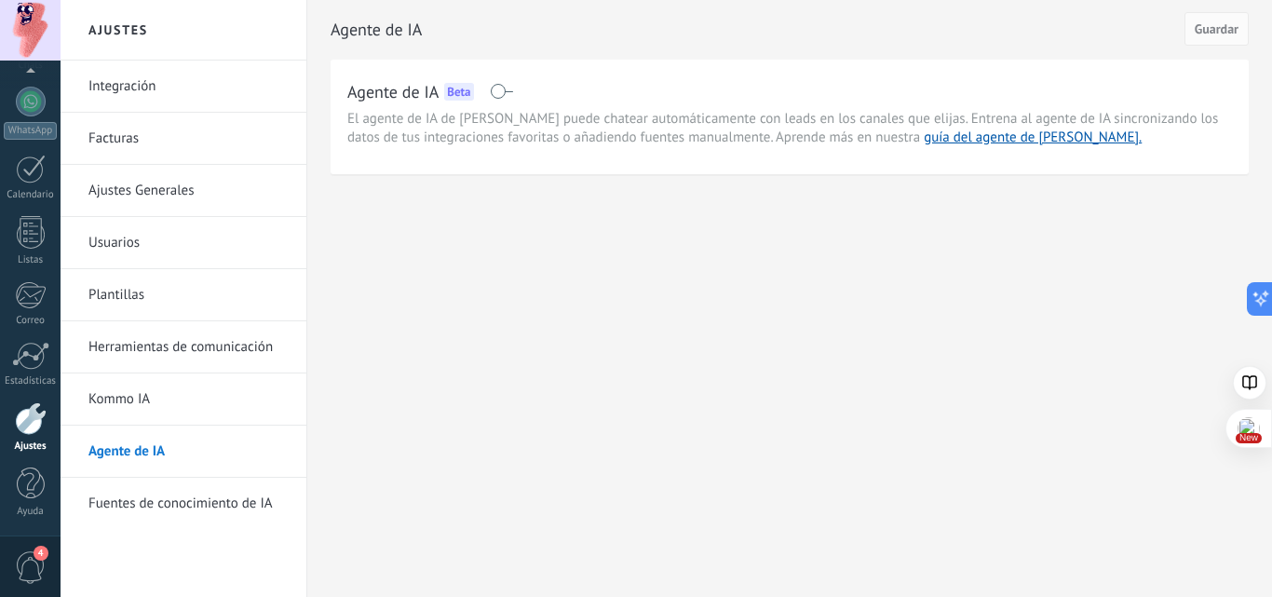
click at [503, 88] on span at bounding box center [501, 91] width 23 height 15
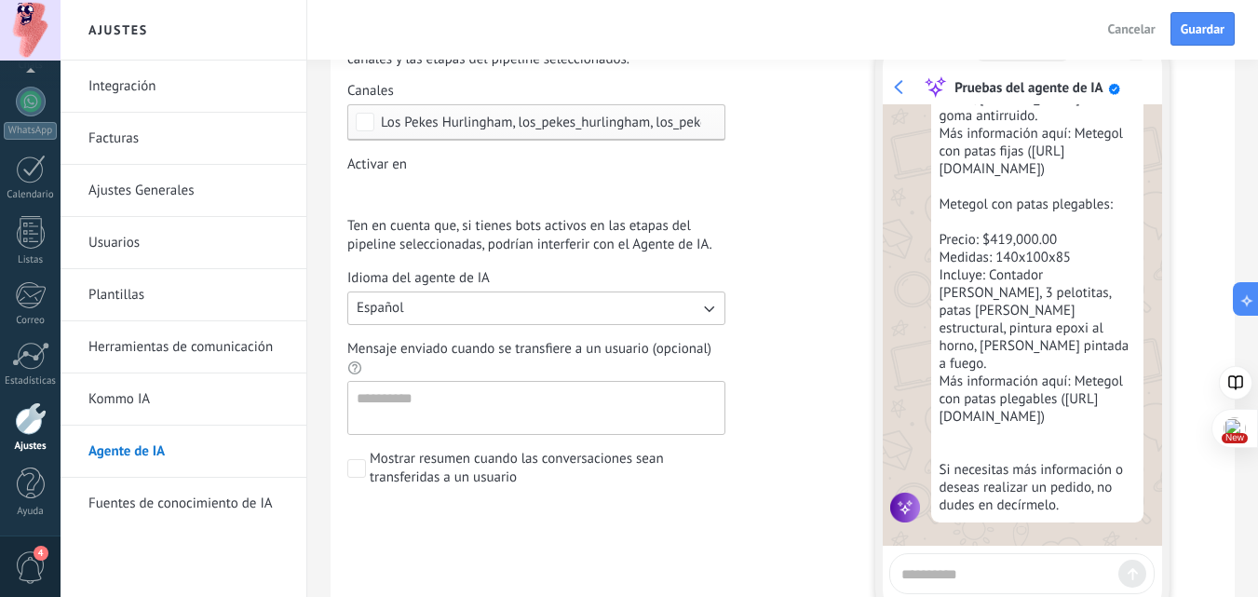
scroll to position [358, 0]
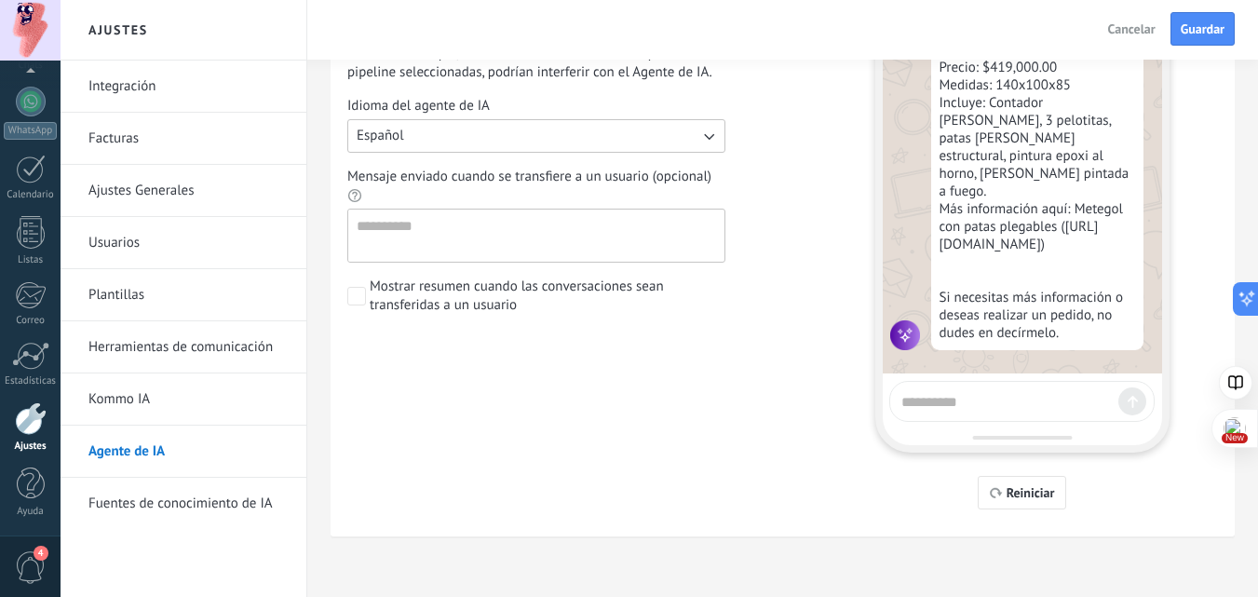
click at [954, 395] on textarea at bounding box center [1005, 398] width 209 height 23
type textarea "**********"
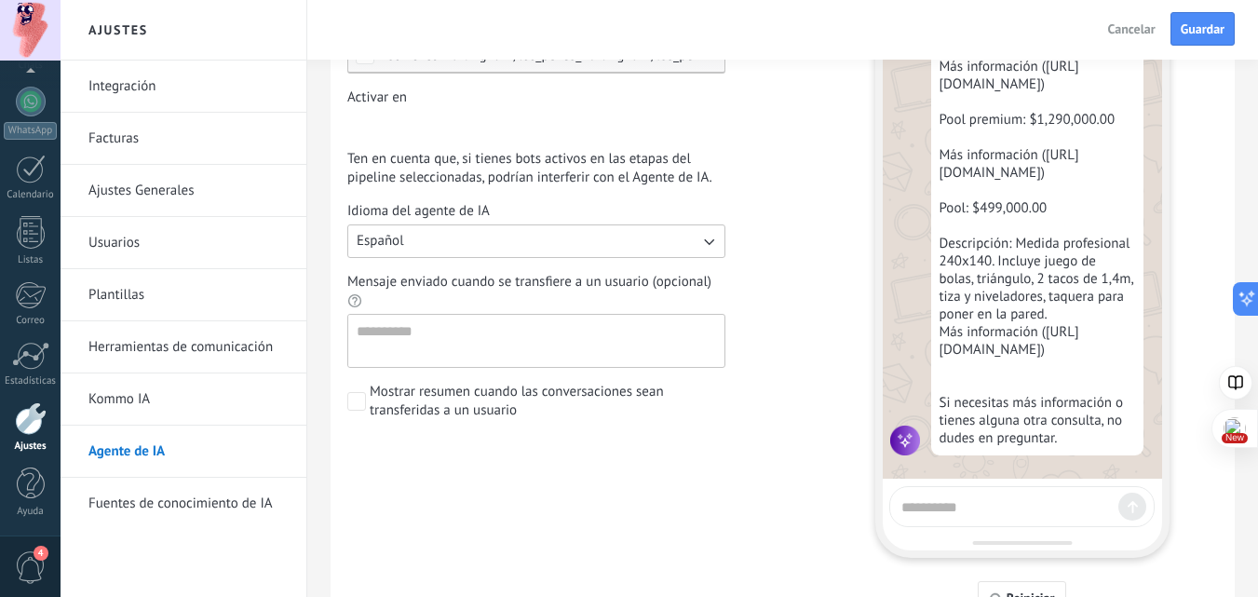
scroll to position [279, 0]
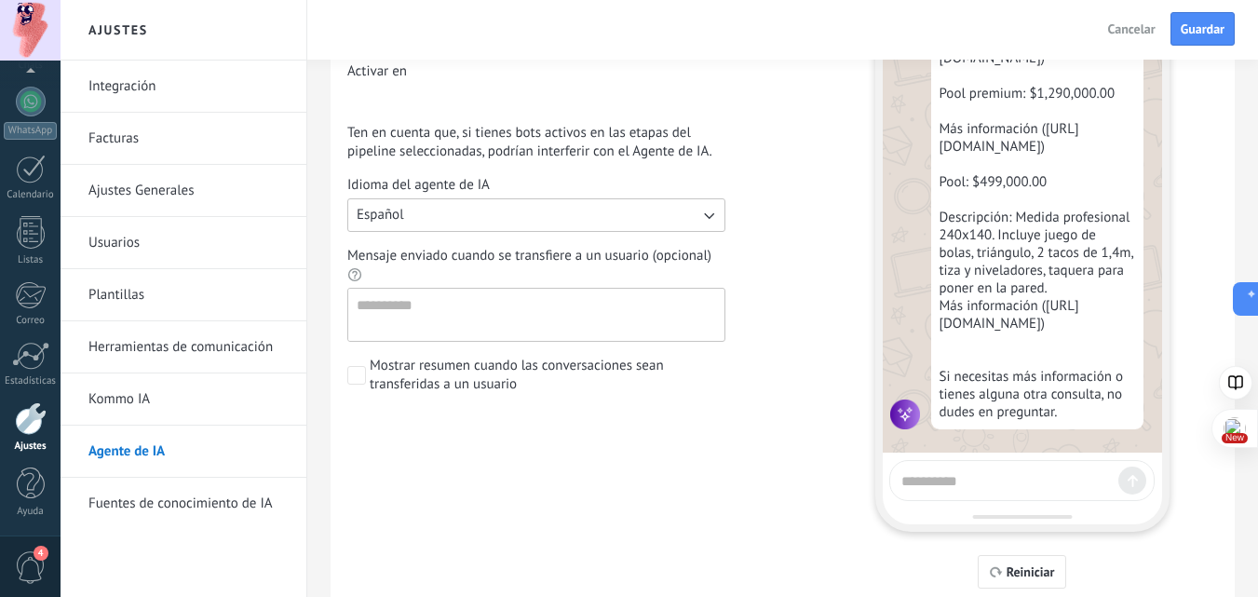
click at [976, 485] on textarea at bounding box center [1005, 477] width 209 height 23
type textarea "****"
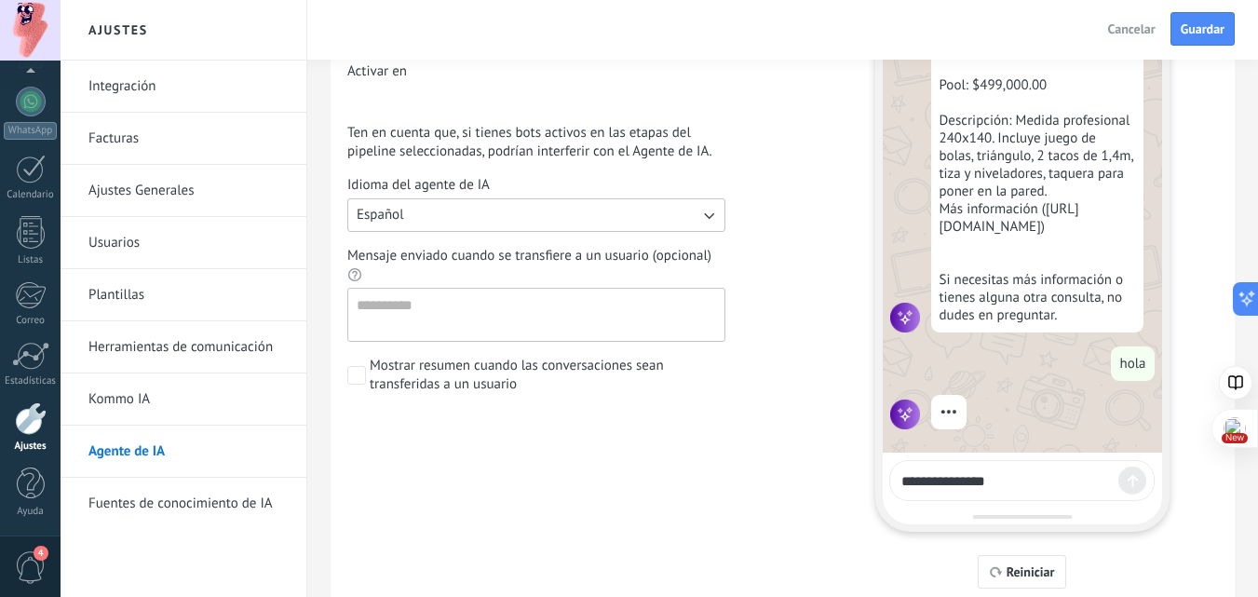
scroll to position [4388, 0]
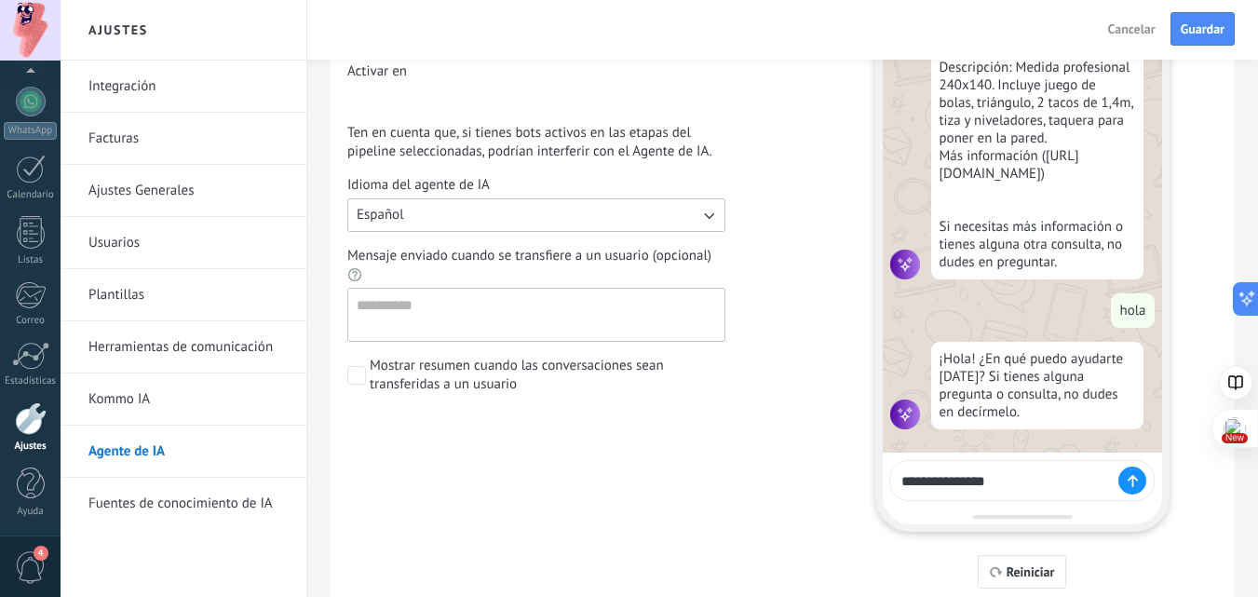
type textarea "**********"
click at [1124, 475] on div at bounding box center [1132, 480] width 28 height 28
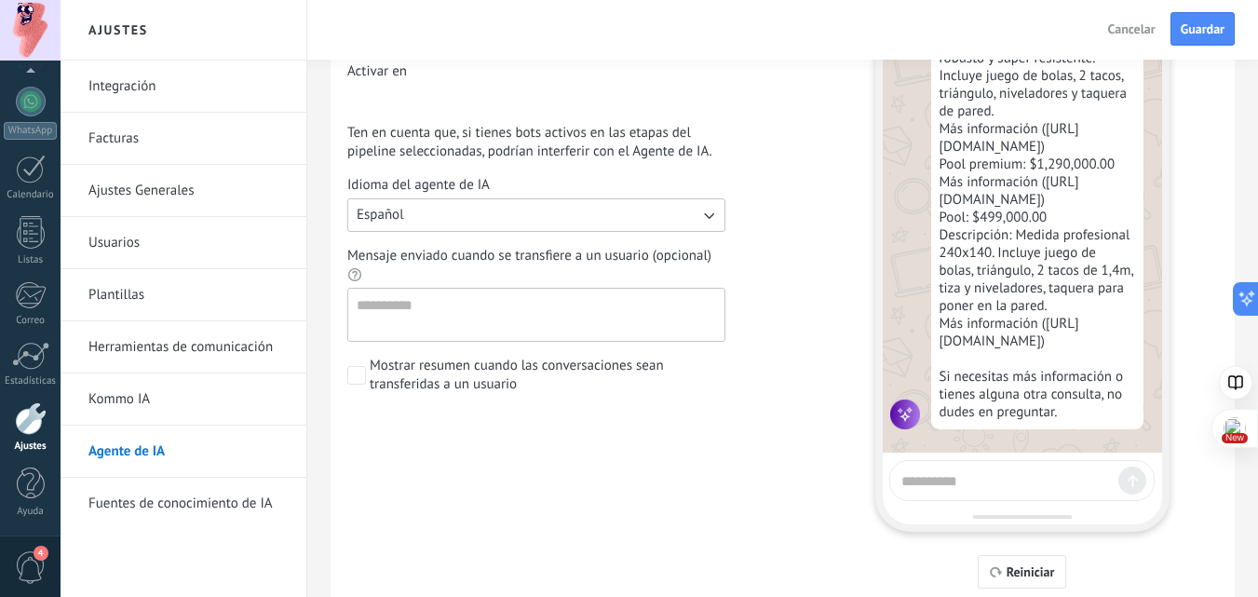
scroll to position [4794, 0]
click at [1015, 484] on textarea at bounding box center [1005, 477] width 209 height 23
type textarea "**********"
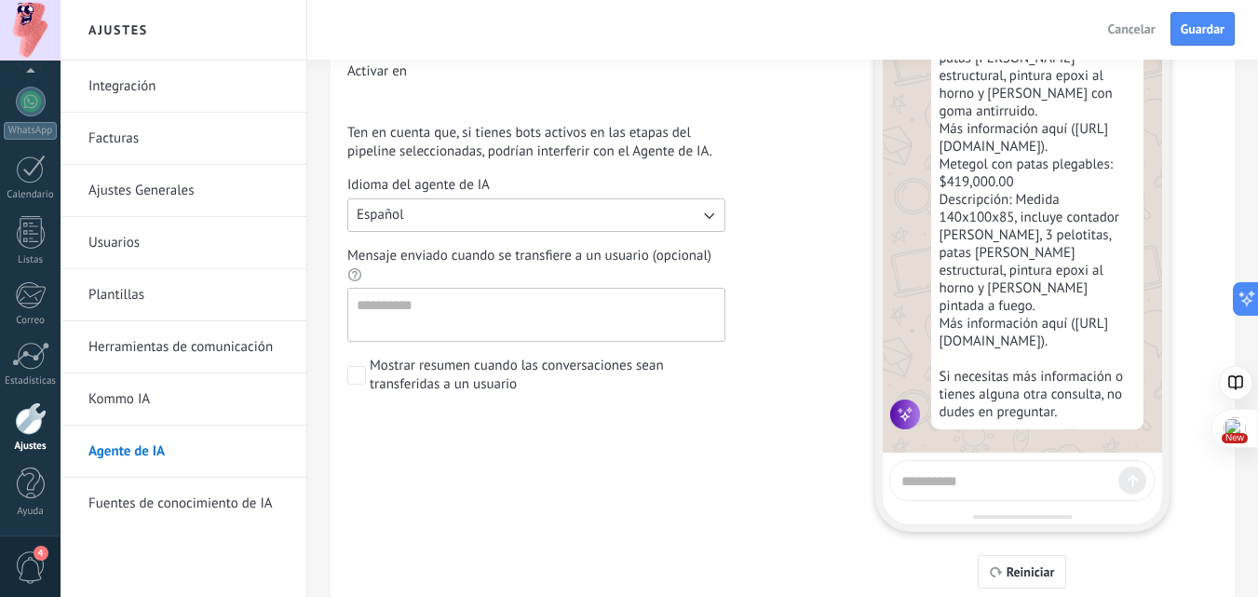
scroll to position [5608, 0]
